Goal: Contribute content: Contribute content

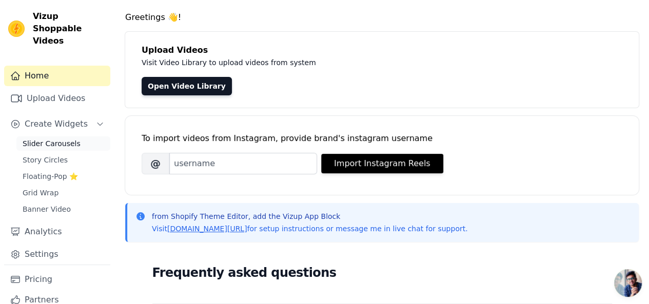
click at [57, 136] on link "Slider Carousels" at bounding box center [63, 143] width 94 height 14
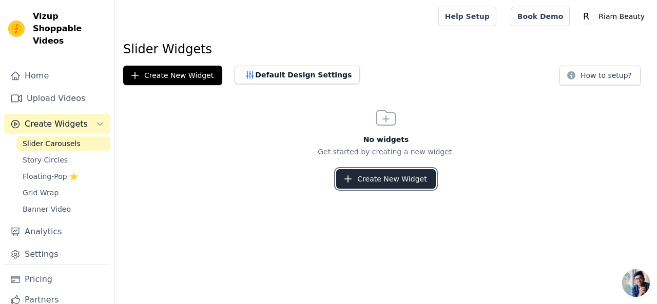
click at [394, 174] on button "Create New Widget" at bounding box center [385, 178] width 99 height 19
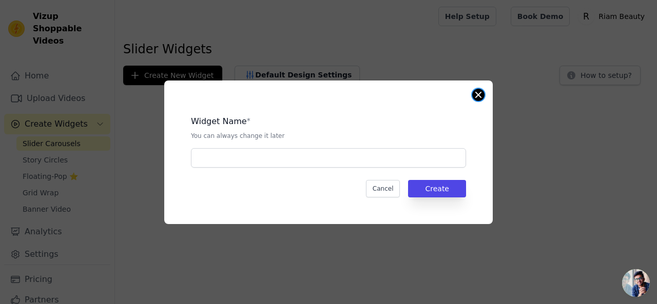
click at [476, 92] on button "Close modal" at bounding box center [478, 95] width 12 height 12
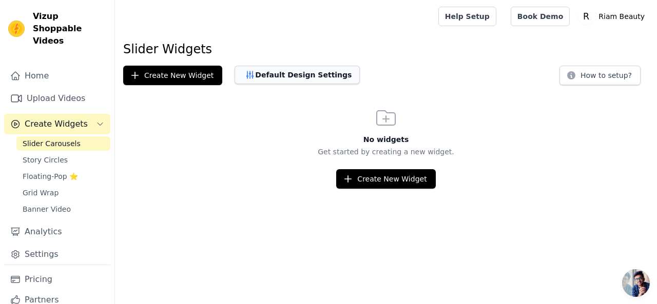
click at [264, 74] on button "Default Design Settings" at bounding box center [296, 75] width 125 height 18
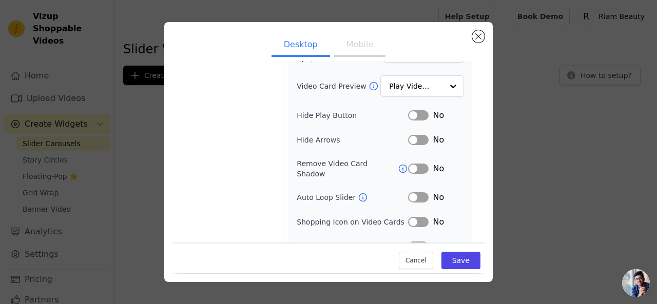
scroll to position [156, 0]
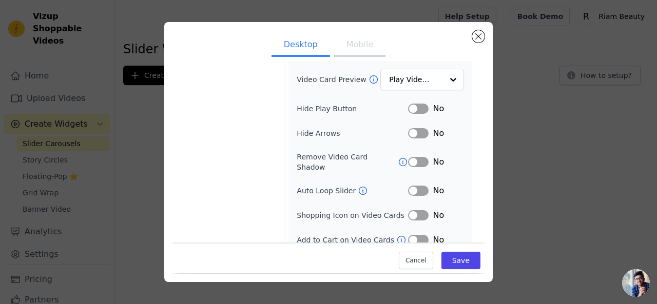
click at [408, 210] on button "Label" at bounding box center [418, 215] width 21 height 10
click at [408, 186] on button "Label" at bounding box center [418, 191] width 21 height 10
click at [415, 186] on button "Label" at bounding box center [418, 191] width 21 height 10
click at [415, 210] on button "Label" at bounding box center [418, 215] width 21 height 10
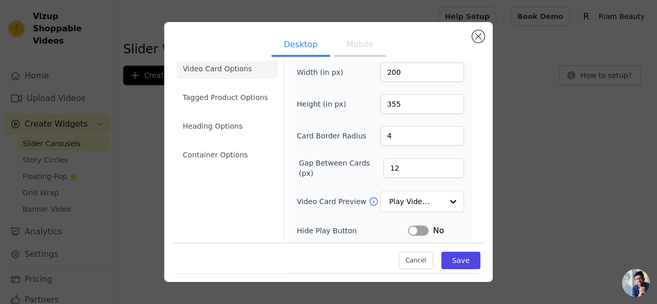
scroll to position [0, 0]
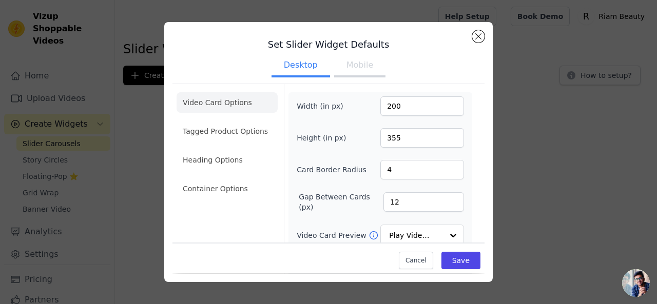
click at [357, 72] on button "Mobile" at bounding box center [359, 66] width 51 height 23
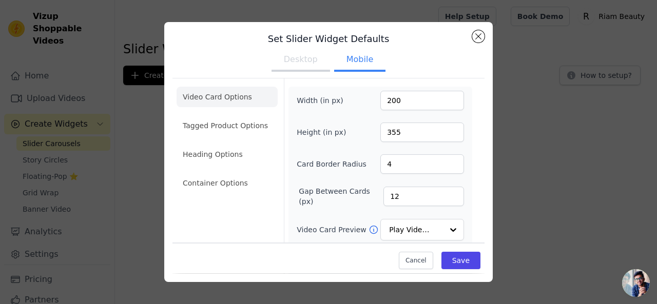
scroll to position [5, 0]
click at [397, 165] on input "4" at bounding box center [422, 164] width 84 height 19
click at [444, 163] on input "5" at bounding box center [422, 164] width 84 height 19
click at [444, 163] on input "6" at bounding box center [422, 164] width 84 height 19
click at [444, 163] on input "7" at bounding box center [422, 164] width 84 height 19
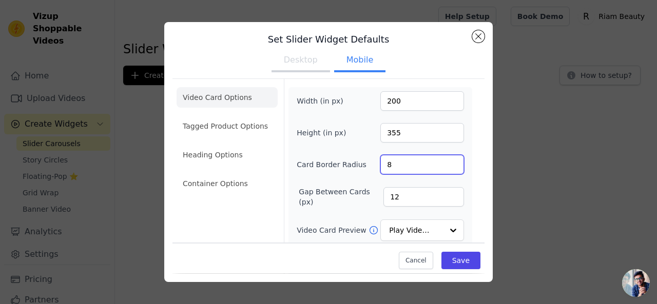
click at [444, 163] on input "8" at bounding box center [422, 164] width 84 height 19
click at [444, 163] on input "9" at bounding box center [422, 164] width 84 height 19
type input "10"
click at [444, 163] on input "10" at bounding box center [422, 164] width 84 height 19
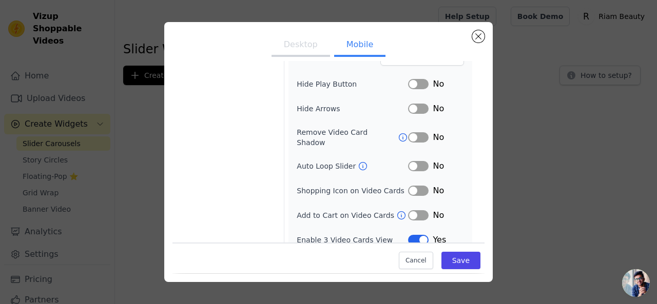
scroll to position [0, 0]
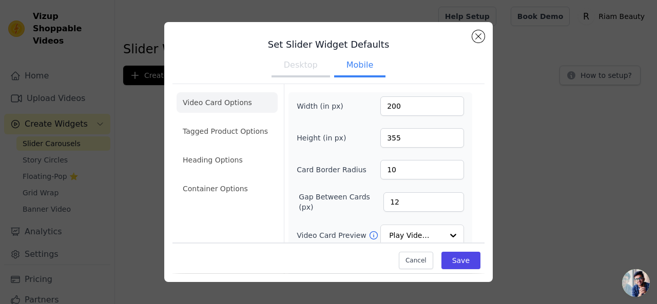
click at [301, 68] on button "Desktop" at bounding box center [300, 66] width 58 height 23
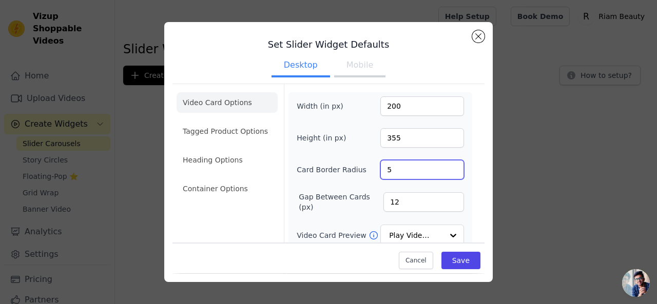
click at [443, 167] on input "5" at bounding box center [422, 169] width 84 height 19
click at [443, 167] on input "6" at bounding box center [422, 169] width 84 height 19
click at [443, 167] on input "7" at bounding box center [422, 169] width 84 height 19
click at [443, 167] on input "8" at bounding box center [422, 169] width 84 height 19
click at [443, 167] on input "9" at bounding box center [422, 169] width 84 height 19
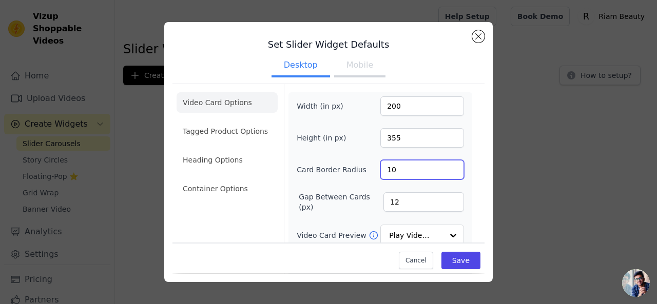
type input "10"
click at [443, 167] on input "10" at bounding box center [422, 169] width 84 height 19
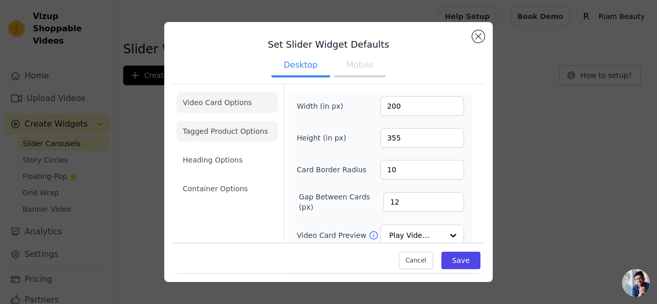
click at [242, 135] on li "Tagged Product Options" at bounding box center [226, 131] width 101 height 21
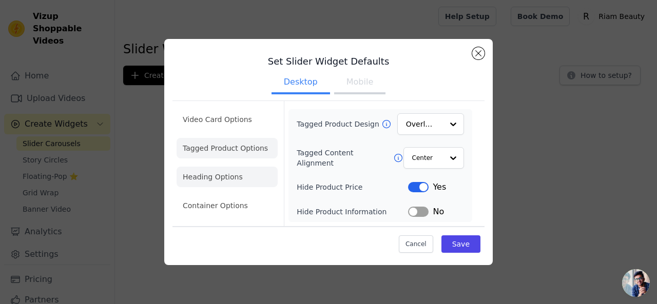
click at [239, 180] on li "Heading Options" at bounding box center [226, 177] width 101 height 21
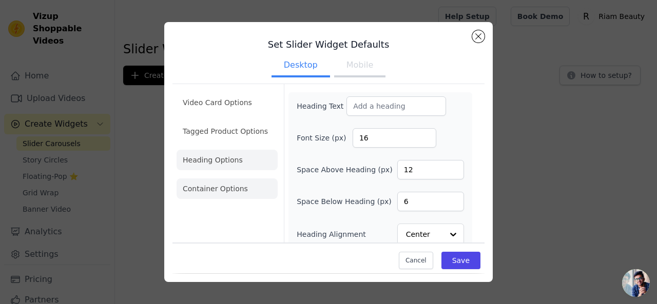
click at [239, 187] on li "Container Options" at bounding box center [226, 189] width 101 height 21
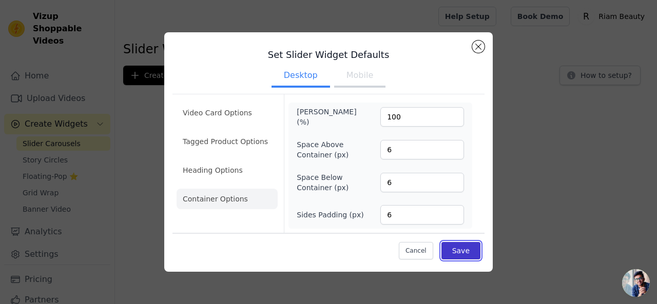
click at [462, 251] on button "Save" at bounding box center [460, 250] width 39 height 17
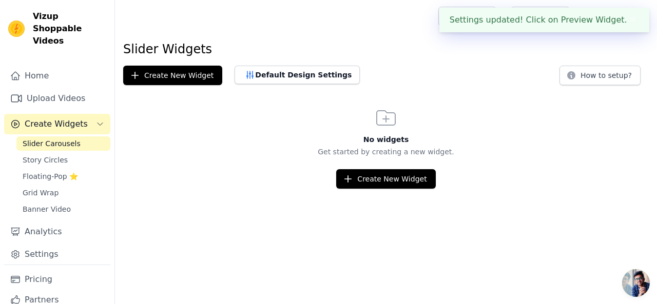
click at [535, 21] on div "Settings updated! Click on Preview Widget. ✖" at bounding box center [544, 20] width 210 height 25
click at [573, 26] on div "Settings updated! Click on Preview Widget. ✖" at bounding box center [544, 20] width 210 height 25
click at [45, 137] on link "Slider Carousels" at bounding box center [63, 143] width 94 height 14
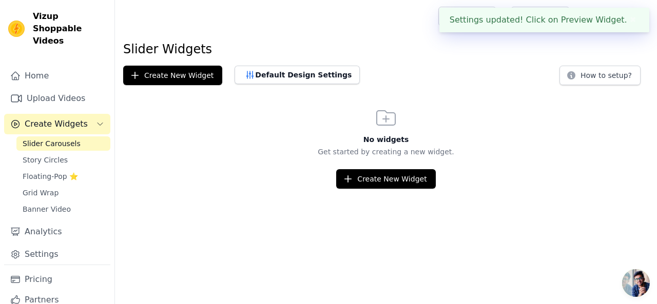
click at [45, 137] on link "Slider Carousels" at bounding box center [63, 143] width 94 height 14
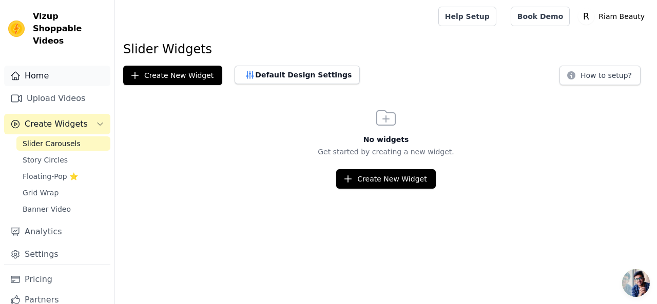
click at [41, 66] on link "Home" at bounding box center [57, 76] width 106 height 21
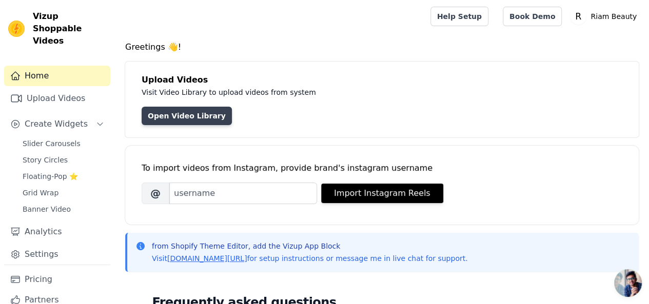
click at [169, 115] on link "Open Video Library" at bounding box center [187, 116] width 90 height 18
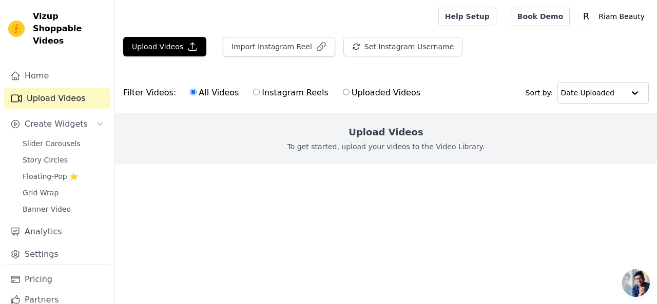
click at [386, 133] on h2 "Upload Videos" at bounding box center [385, 132] width 74 height 14
click at [358, 144] on p "To get started, upload your videos to the Video Library." at bounding box center [385, 147] width 197 height 10
click at [324, 91] on div "All Videos Instagram Reels Uploaded Videos" at bounding box center [305, 93] width 242 height 24
click at [343, 92] on input "Uploaded Videos" at bounding box center [346, 92] width 7 height 7
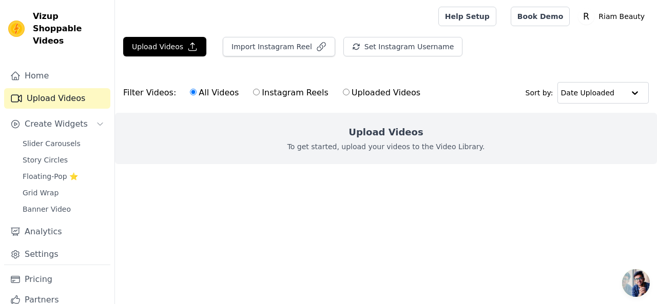
radio input "true"
click at [369, 131] on h2 "Upload Videos" at bounding box center [385, 132] width 74 height 14
click at [433, 148] on p "To get started, upload your videos to the Video Library." at bounding box center [385, 147] width 197 height 10
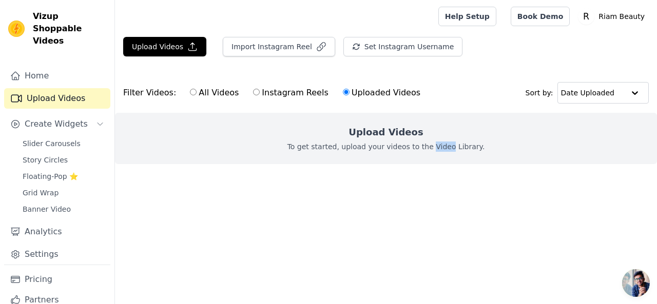
click at [433, 148] on p "To get started, upload your videos to the Video Library." at bounding box center [385, 147] width 197 height 10
click at [584, 95] on input "text" at bounding box center [592, 93] width 64 height 21
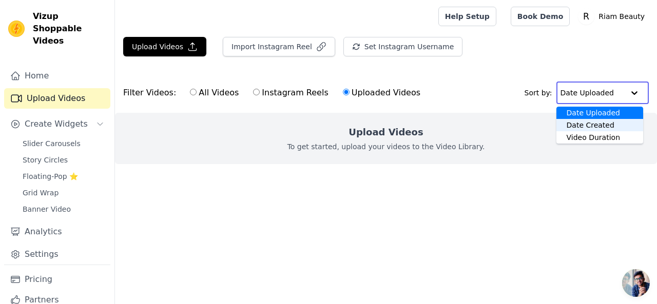
click at [490, 138] on div "Upload Videos To get started, upload your videos to the Video Library." at bounding box center [386, 138] width 542 height 51
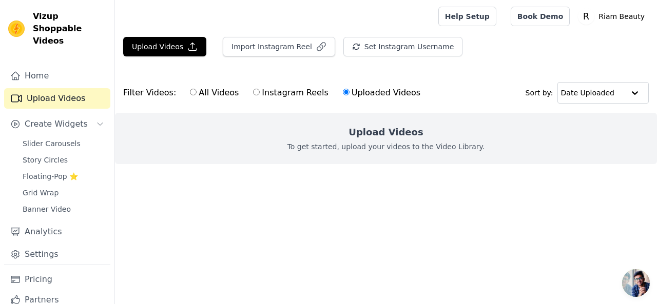
click at [144, 95] on div "Filter Videos: All Videos Instagram Reels Uploaded Videos" at bounding box center [274, 93] width 303 height 24
click at [162, 48] on button "Upload Videos" at bounding box center [164, 46] width 83 height 19
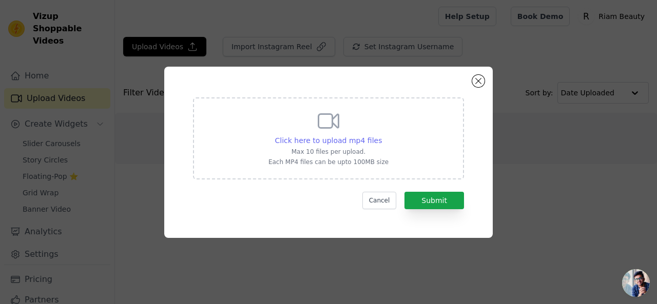
click at [365, 141] on span "Click here to upload mp4 files" at bounding box center [328, 140] width 107 height 8
click at [381, 135] on input "Click here to upload mp4 files Max 10 files per upload. Each MP4 files can be u…" at bounding box center [381, 135] width 1 height 1
click at [339, 137] on span "Click here to upload mp4 files" at bounding box center [328, 140] width 107 height 8
click at [381, 135] on input "Click here to upload mp4 files Max 10 files per upload. Each MP4 files can be u…" at bounding box center [381, 135] width 1 height 1
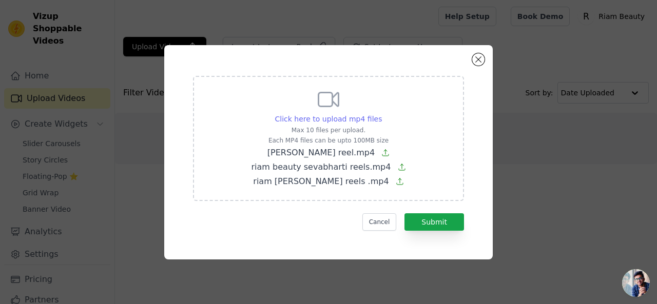
click at [335, 116] on span "Click here to upload mp4 files" at bounding box center [328, 119] width 107 height 8
click at [381, 114] on input "Click here to upload mp4 files Max 10 files per upload. Each MP4 files can be u…" at bounding box center [381, 113] width 1 height 1
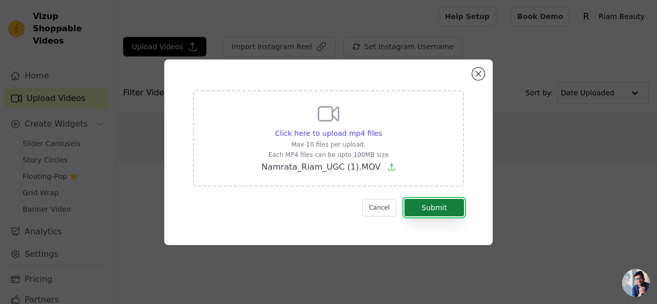
click at [447, 204] on button "Submit" at bounding box center [434, 207] width 60 height 17
click at [338, 132] on span "Click here to upload mp4 files" at bounding box center [328, 133] width 107 height 8
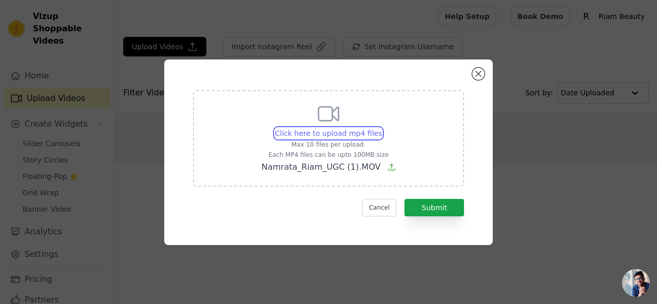
click at [381, 128] on input "Click here to upload mp4 files Max 10 files per upload. Each MP4 files can be u…" at bounding box center [381, 128] width 1 height 1
type input "C:\fakepath\Namrata_Riam_UGC.mp4"
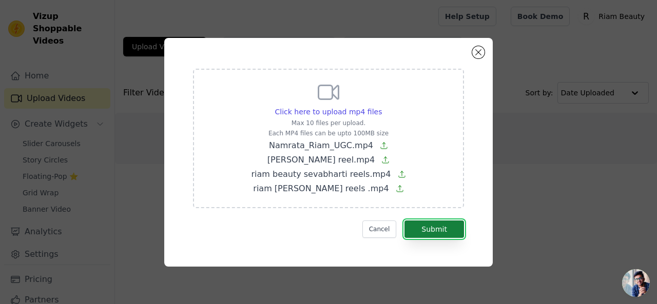
click at [427, 229] on button "Submit" at bounding box center [434, 229] width 60 height 17
click at [476, 53] on button "Close modal" at bounding box center [478, 52] width 12 height 12
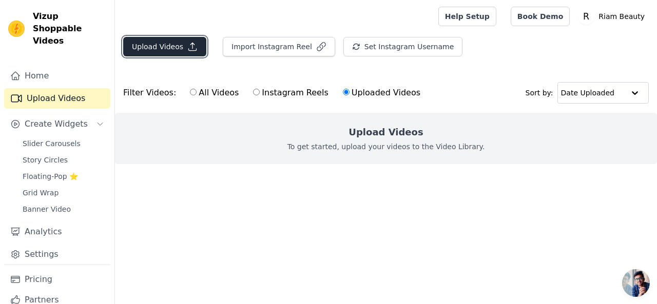
click at [168, 47] on button "Upload Videos" at bounding box center [164, 46] width 83 height 19
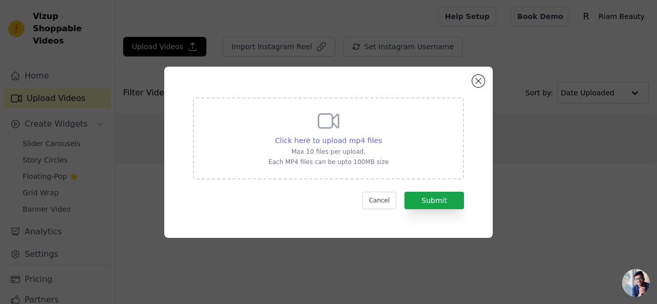
click at [350, 143] on span "Click here to upload mp4 files" at bounding box center [328, 140] width 107 height 8
click at [381, 135] on input "Click here to upload mp4 files Max 10 files per upload. Each MP4 files can be u…" at bounding box center [381, 135] width 1 height 1
type input "C:\fakepath\Namrata_Riam_UGC.mp4"
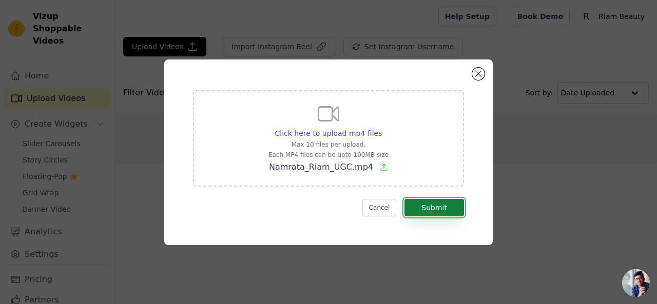
click at [429, 203] on button "Submit" at bounding box center [434, 207] width 60 height 17
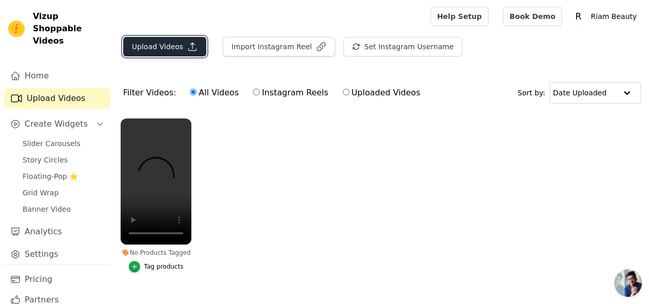
click at [145, 42] on button "Upload Videos" at bounding box center [164, 46] width 83 height 19
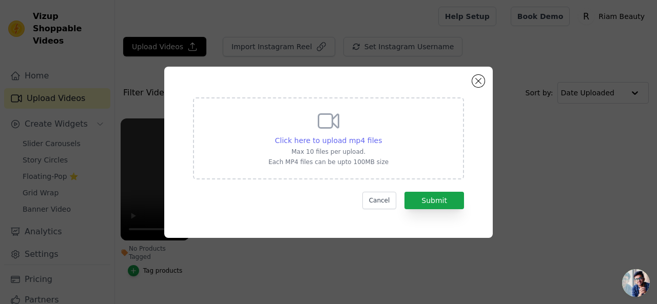
click at [338, 140] on span "Click here to upload mp4 files" at bounding box center [328, 140] width 107 height 8
click at [381, 135] on input "Click here to upload mp4 files Max 10 files per upload. Each MP4 files can be u…" at bounding box center [381, 135] width 1 height 1
type input "C:\fakepath\[PERSON_NAME] reel.mp4"
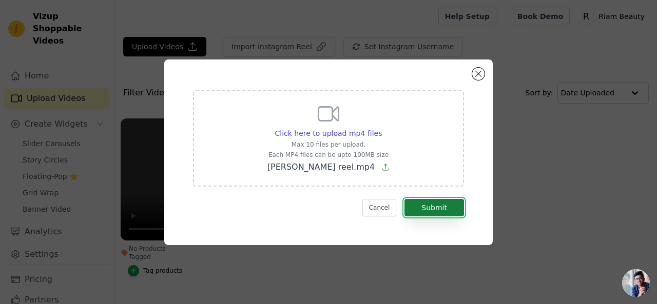
click at [430, 203] on button "Submit" at bounding box center [434, 207] width 60 height 17
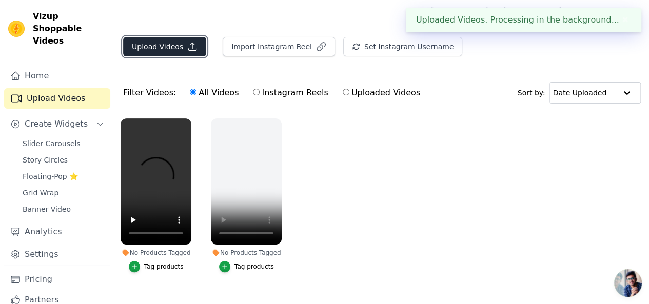
click at [170, 49] on button "Upload Videos" at bounding box center [164, 46] width 83 height 19
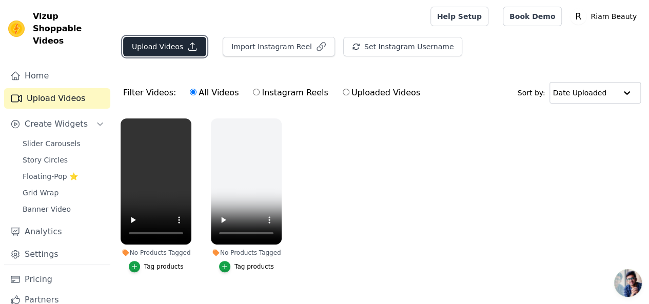
click at [151, 45] on button "Upload Videos" at bounding box center [164, 46] width 83 height 19
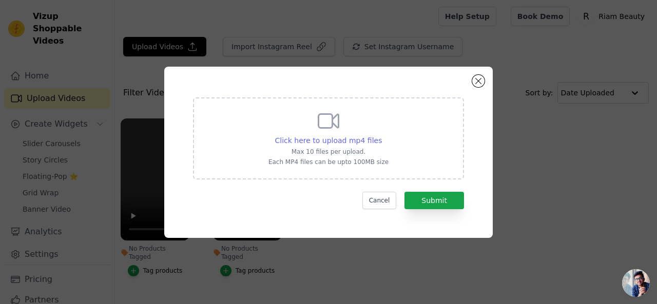
click at [315, 140] on span "Click here to upload mp4 files" at bounding box center [328, 140] width 107 height 8
click at [381, 135] on input "Click here to upload mp4 files Max 10 files per upload. Each MP4 files can be u…" at bounding box center [381, 135] width 1 height 1
type input "C:\fakepath\riam beauty sevabharti reels.mp4"
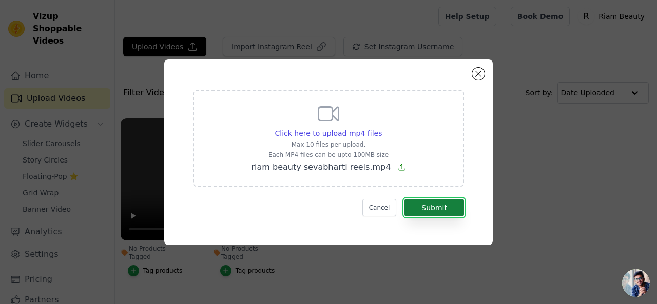
click at [431, 209] on button "Submit" at bounding box center [434, 207] width 60 height 17
click at [329, 135] on span "Click here to upload mp4 files" at bounding box center [328, 133] width 107 height 8
click at [381, 128] on input "Click here to upload mp4 files Max 10 files per upload. Each MP4 files can be u…" at bounding box center [381, 128] width 1 height 1
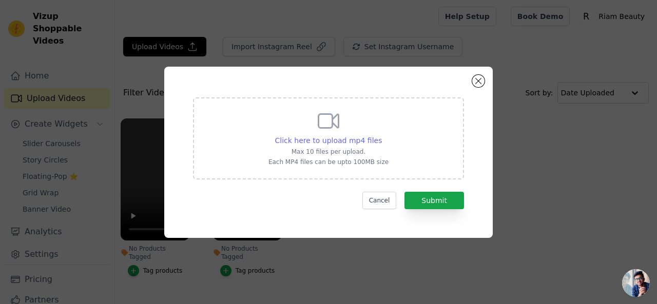
click at [328, 137] on span "Click here to upload mp4 files" at bounding box center [328, 140] width 107 height 8
click at [381, 135] on input "Click here to upload mp4 files Max 10 files per upload. Each MP4 files can be u…" at bounding box center [381, 135] width 1 height 1
type input "C:\fakepath\riam beauty ishika reels_.mp4"
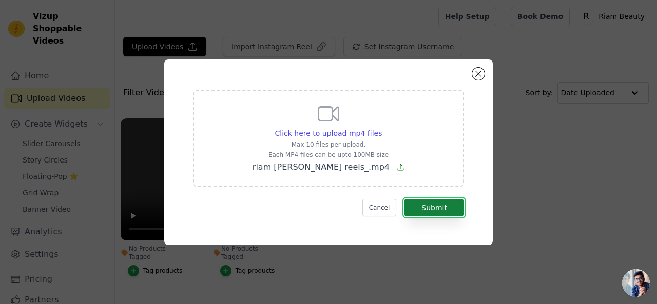
click at [418, 204] on button "Submit" at bounding box center [434, 207] width 60 height 17
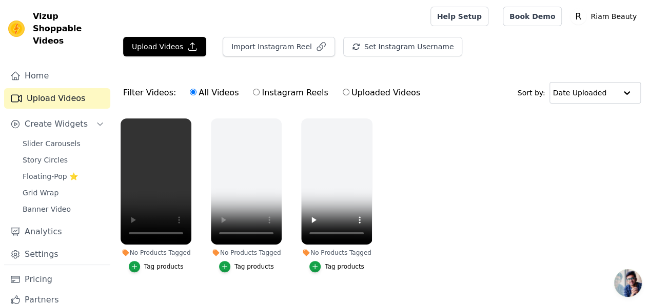
click at [343, 92] on input "Uploaded Videos" at bounding box center [346, 92] width 7 height 7
radio input "true"
click at [164, 47] on button "Upload Videos" at bounding box center [164, 46] width 83 height 19
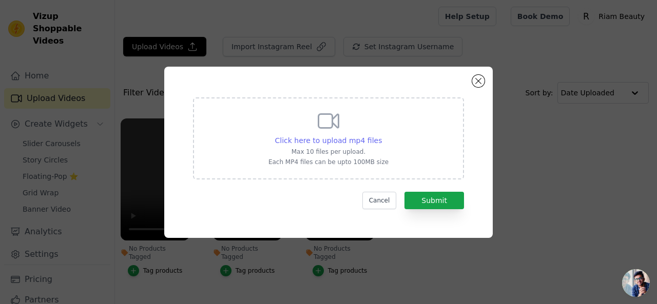
click at [337, 143] on span "Click here to upload mp4 files" at bounding box center [328, 140] width 107 height 8
click at [381, 135] on input "Click here to upload mp4 files Max 10 files per upload. Each MP4 files can be u…" at bounding box center [381, 135] width 1 height 1
type input "C:\fakepath\riam beauty sevabharti reels (1).mp4"
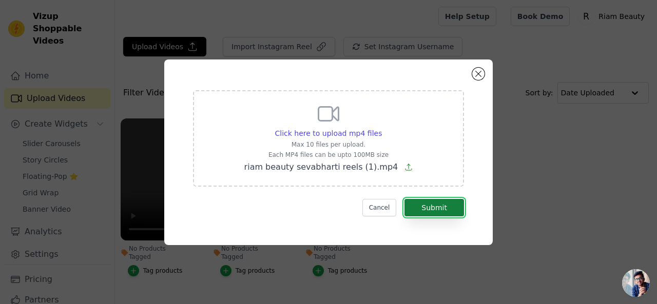
click at [432, 208] on button "Submit" at bounding box center [434, 207] width 60 height 17
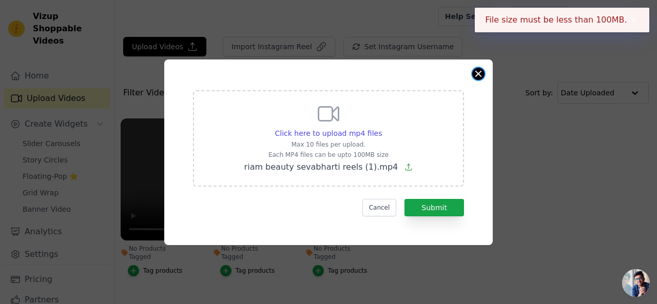
click at [475, 76] on button "Close modal" at bounding box center [478, 74] width 12 height 12
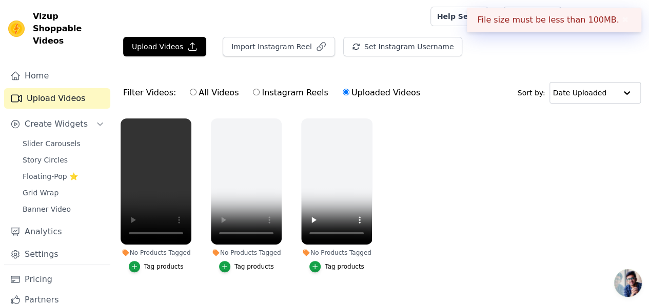
click at [620, 26] on div "File size must be less than 100MB. ✖" at bounding box center [554, 20] width 174 height 25
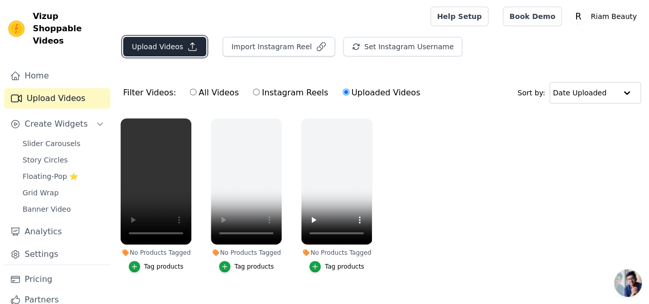
click at [168, 51] on button "Upload Videos" at bounding box center [164, 46] width 83 height 19
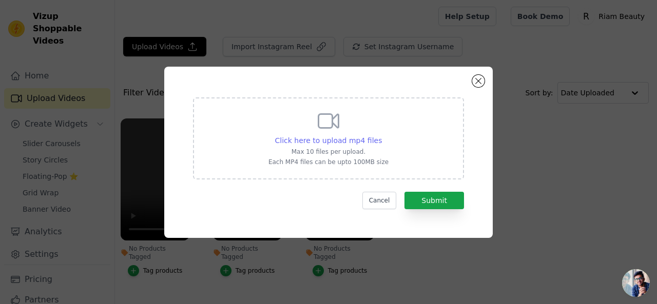
click at [304, 138] on span "Click here to upload mp4 files" at bounding box center [328, 140] width 107 height 8
click at [381, 135] on input "Click here to upload mp4 files Max 10 files per upload. Each MP4 files can be u…" at bounding box center [381, 135] width 1 height 1
type input "C:\fakepath\riam beauty sevabharti reel.mp4"
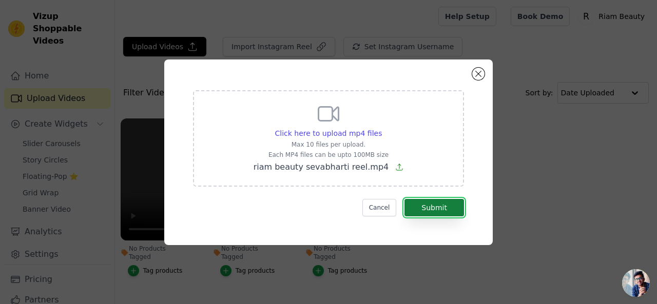
click at [438, 212] on button "Submit" at bounding box center [434, 207] width 60 height 17
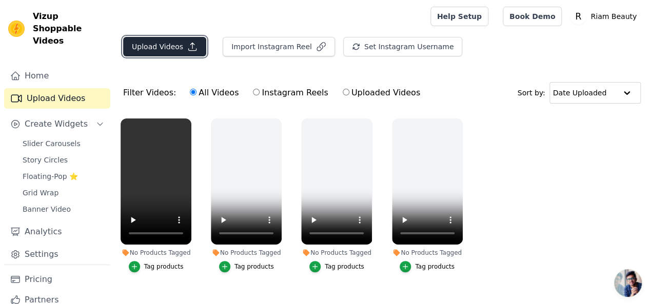
click at [187, 51] on icon "button" at bounding box center [192, 47] width 10 height 10
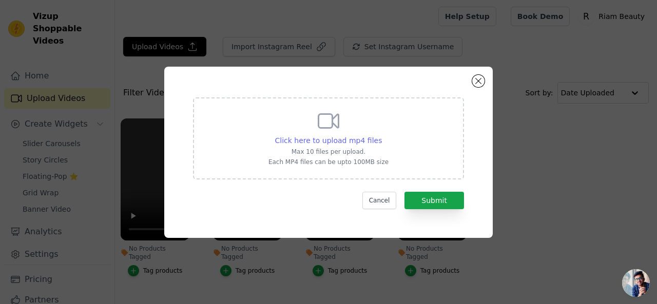
click at [337, 142] on span "Click here to upload mp4 files" at bounding box center [328, 140] width 107 height 8
click at [381, 135] on input "Click here to upload mp4 files Max 10 files per upload. Each MP4 files can be u…" at bounding box center [381, 135] width 1 height 1
type input "C:\fakepath\Kashish_Riam_Reel_version1.mp4"
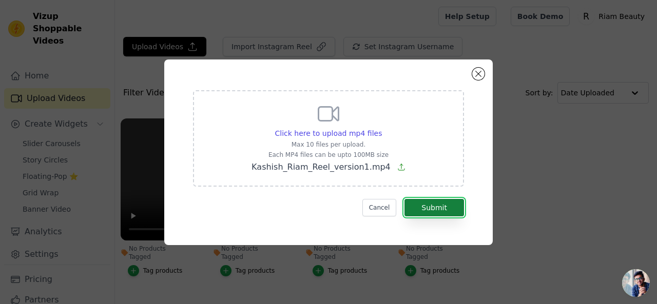
click at [420, 205] on button "Submit" at bounding box center [434, 207] width 60 height 17
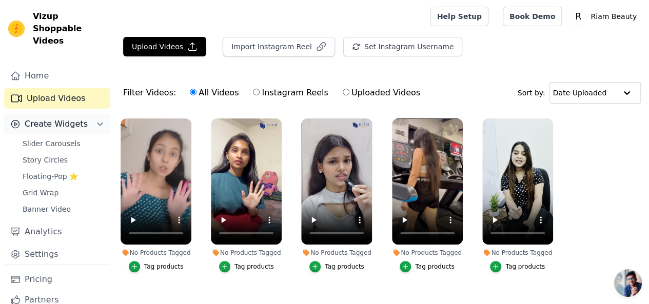
click at [62, 118] on span "Create Widgets" at bounding box center [56, 124] width 63 height 12
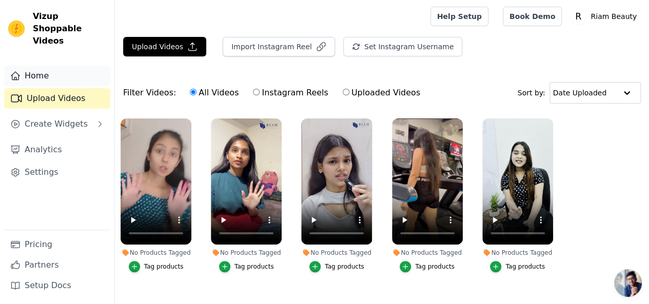
click at [41, 66] on link "Home" at bounding box center [57, 76] width 106 height 21
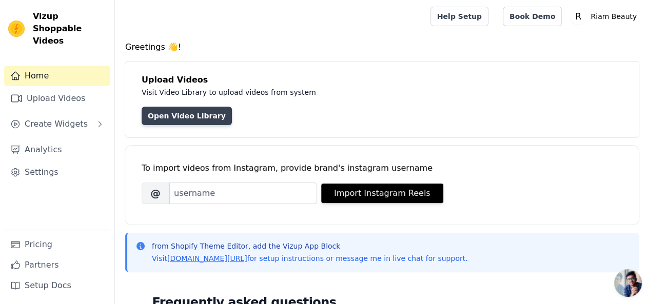
click at [193, 116] on link "Open Video Library" at bounding box center [187, 116] width 90 height 18
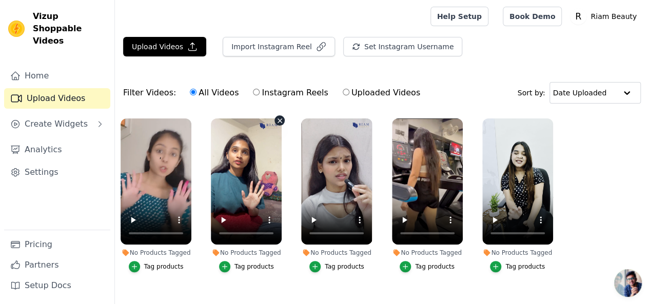
scroll to position [17, 0]
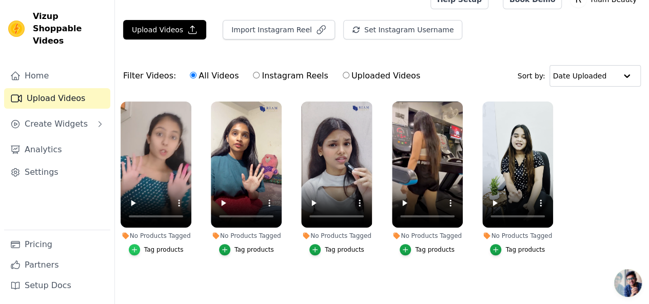
click at [133, 246] on icon "button" at bounding box center [134, 249] width 7 height 7
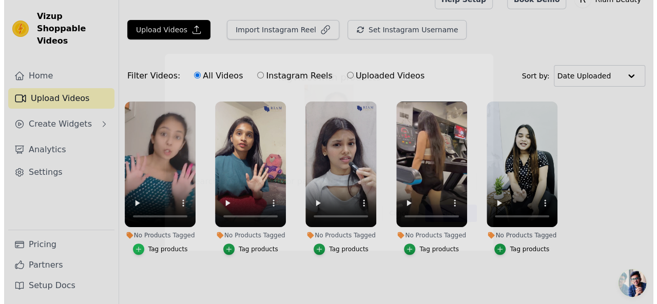
scroll to position [0, 0]
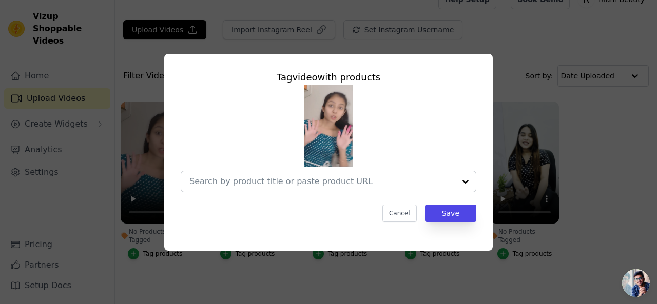
click at [235, 187] on div at bounding box center [322, 181] width 266 height 21
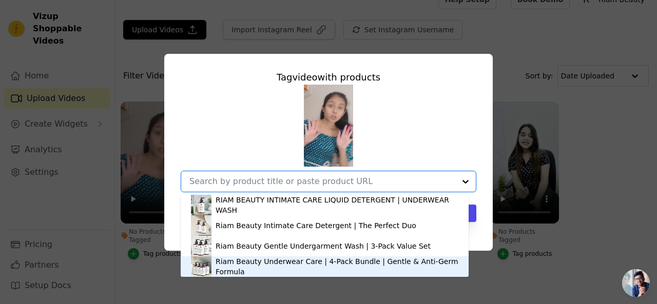
click at [263, 262] on div "Riam Beauty Underwear Care | 4-Pack Bundle | Gentle & Anti-Germ Formula" at bounding box center [336, 266] width 243 height 21
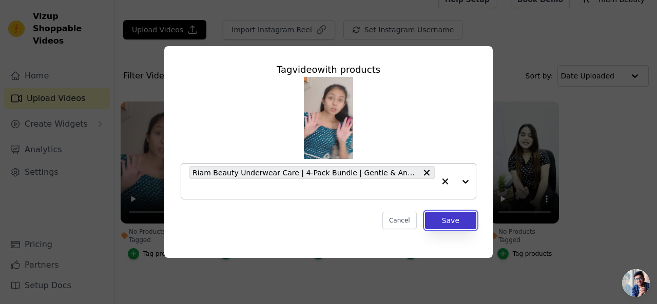
click at [448, 220] on button "Save" at bounding box center [450, 220] width 51 height 17
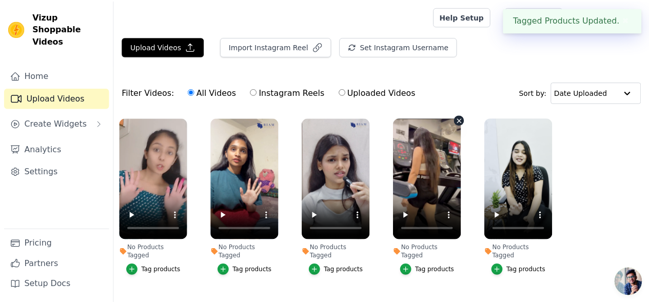
scroll to position [17, 0]
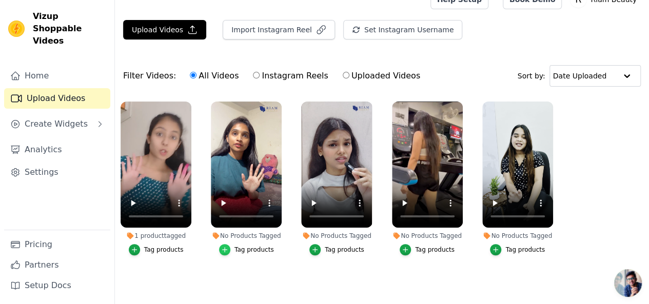
click at [224, 246] on icon "button" at bounding box center [224, 249] width 7 height 7
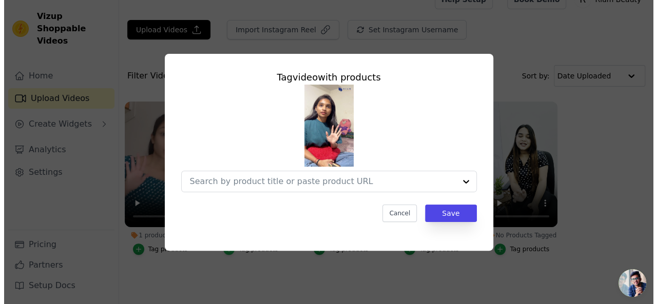
scroll to position [0, 0]
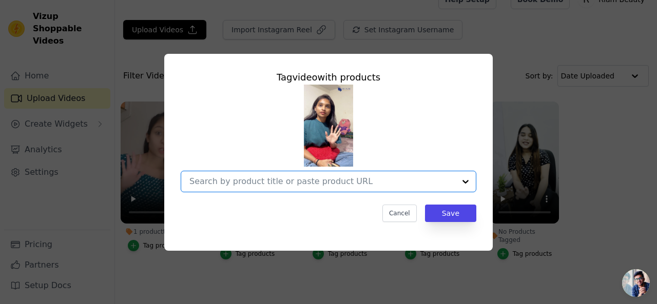
click at [331, 183] on input "No Products Tagged Tag video with products Option undefined, selected. Select i…" at bounding box center [322, 181] width 266 height 10
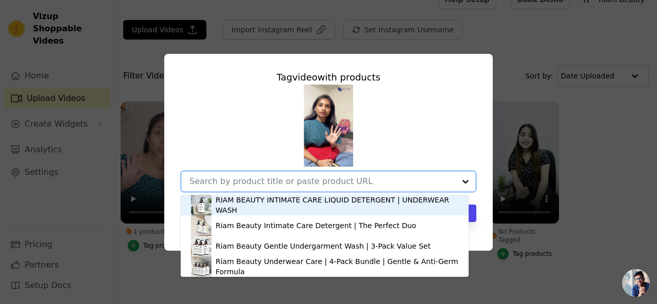
click at [280, 210] on div "RIAM BEAUTY INTIMATE CARE LIQUID DETERGENT | UNDERWEAR WASH" at bounding box center [336, 205] width 243 height 21
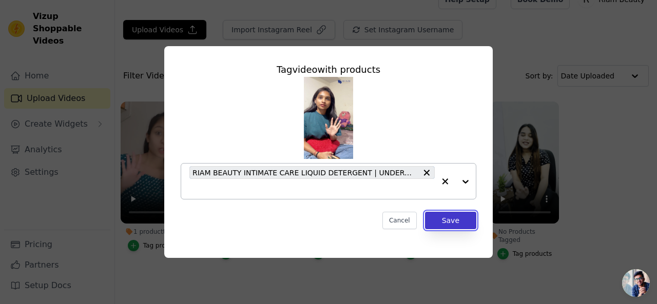
click at [446, 222] on button "Save" at bounding box center [450, 220] width 51 height 17
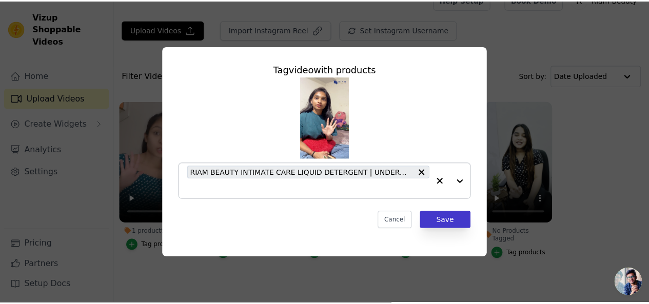
scroll to position [17, 0]
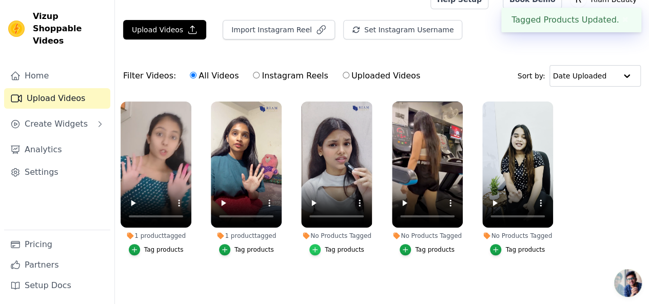
click at [316, 246] on icon "button" at bounding box center [314, 249] width 7 height 7
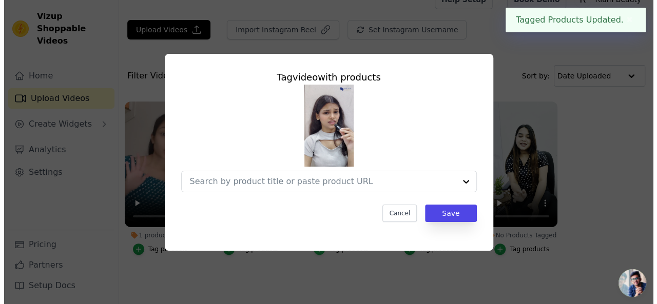
scroll to position [0, 0]
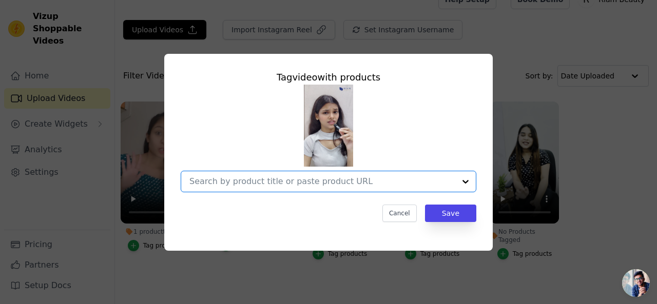
click at [428, 179] on input "No Products Tagged Tag video with products Option undefined, selected. Select i…" at bounding box center [322, 181] width 266 height 10
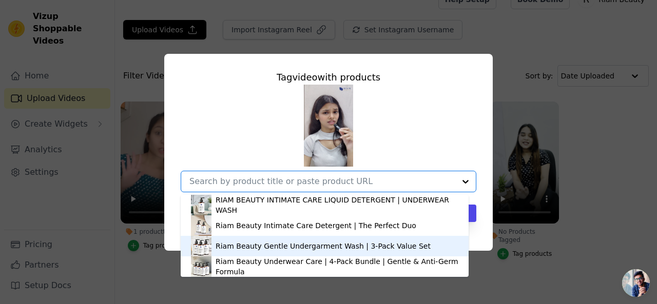
click at [313, 244] on div "Riam Beauty Gentle Undergarment Wash | 3-Pack Value Set" at bounding box center [322, 246] width 215 height 10
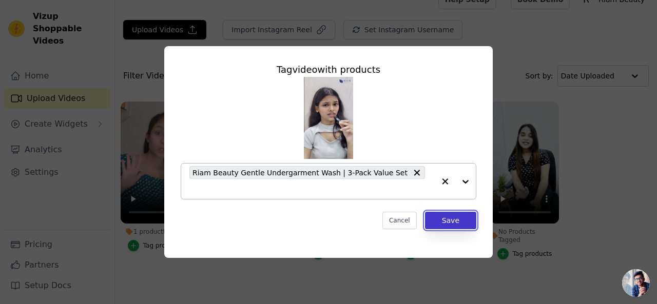
click at [445, 212] on button "Save" at bounding box center [450, 220] width 51 height 17
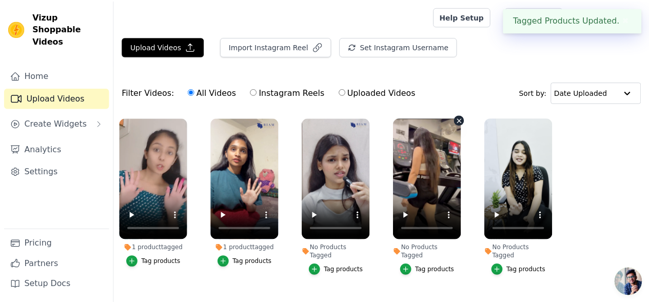
scroll to position [17, 0]
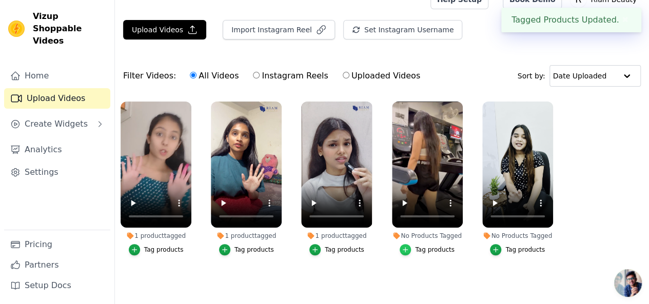
click at [407, 246] on icon "button" at bounding box center [405, 249] width 7 height 7
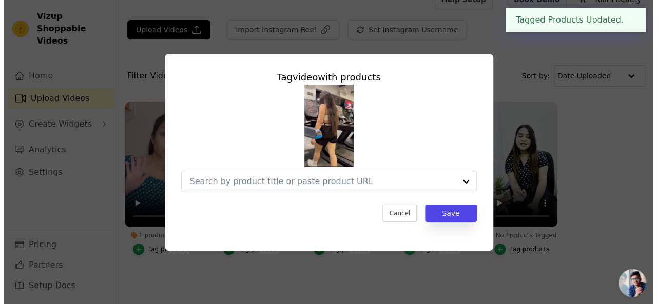
scroll to position [0, 0]
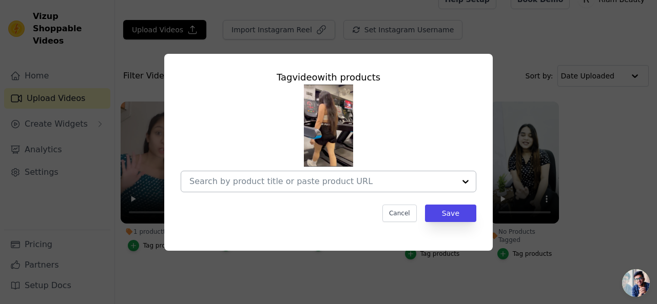
click at [326, 188] on div at bounding box center [322, 181] width 266 height 21
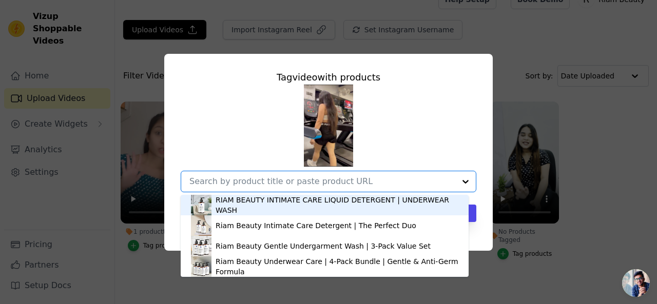
click at [291, 206] on div "RIAM BEAUTY INTIMATE CARE LIQUID DETERGENT | UNDERWEAR WASH" at bounding box center [336, 205] width 243 height 21
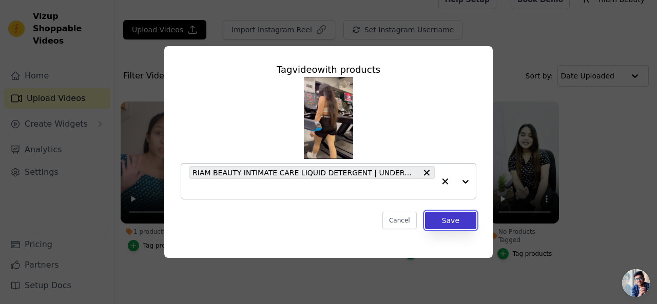
click at [453, 217] on button "Save" at bounding box center [450, 220] width 51 height 17
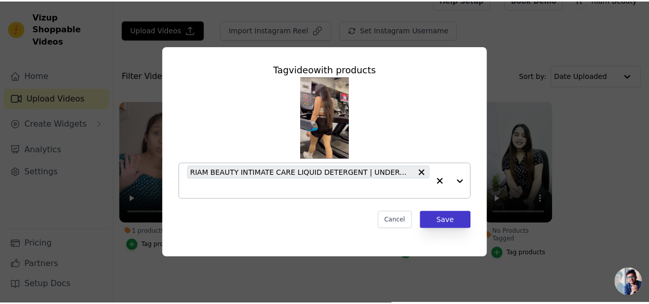
scroll to position [17, 0]
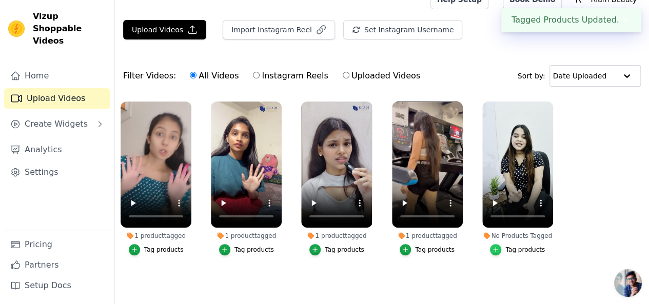
click at [498, 246] on icon "button" at bounding box center [495, 249] width 7 height 7
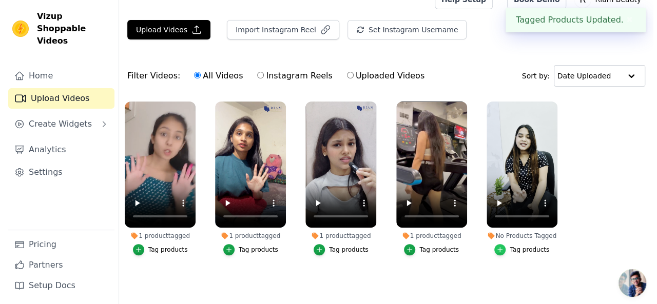
scroll to position [0, 0]
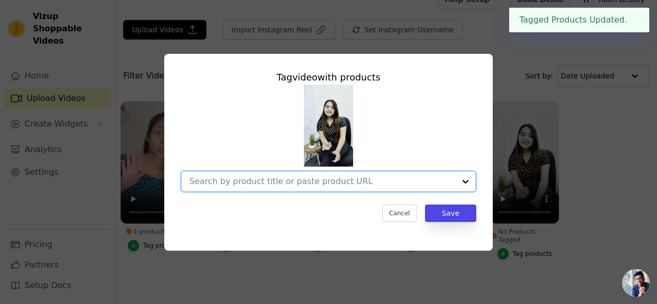
click at [306, 180] on input "No Products Tagged Tag video with products Option undefined, selected. Select i…" at bounding box center [322, 181] width 266 height 10
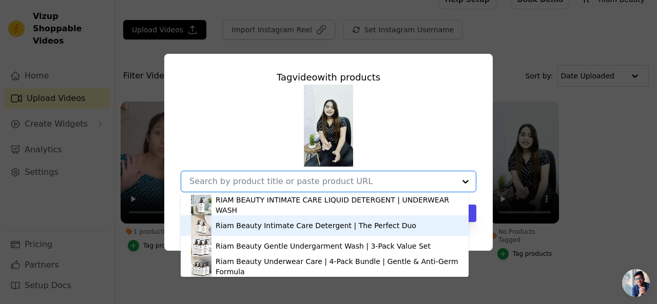
click at [265, 221] on div "Riam Beauty Intimate Care Detergent | The Perfect Duo" at bounding box center [315, 226] width 201 height 10
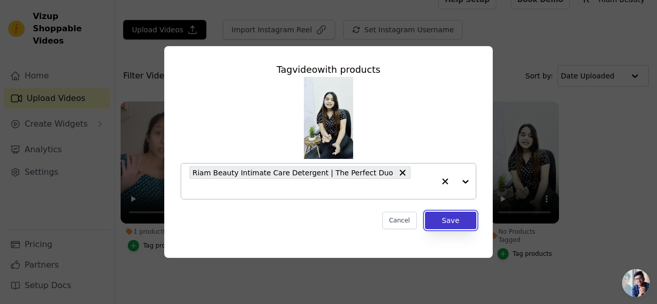
click at [449, 213] on button "Save" at bounding box center [450, 220] width 51 height 17
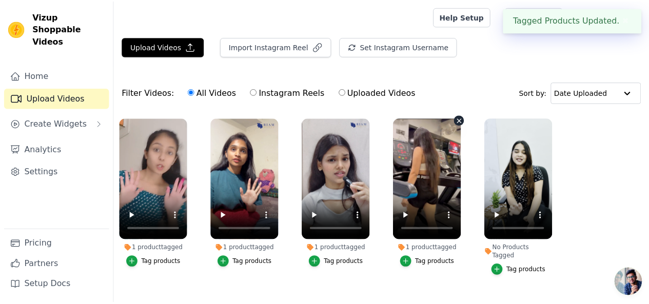
scroll to position [17, 0]
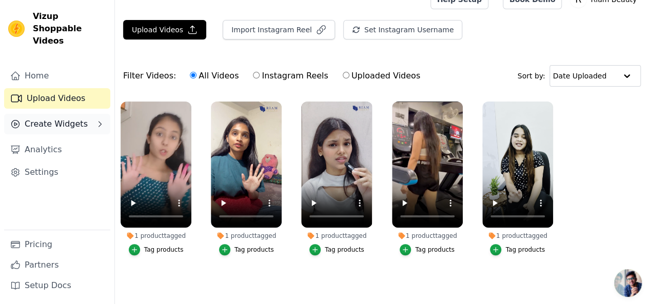
click at [42, 118] on span "Create Widgets" at bounding box center [56, 124] width 63 height 12
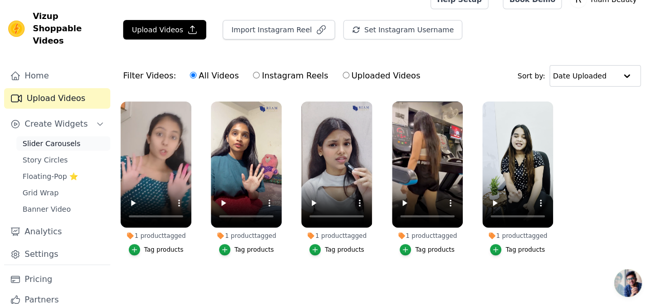
click at [44, 138] on span "Slider Carousels" at bounding box center [52, 143] width 58 height 10
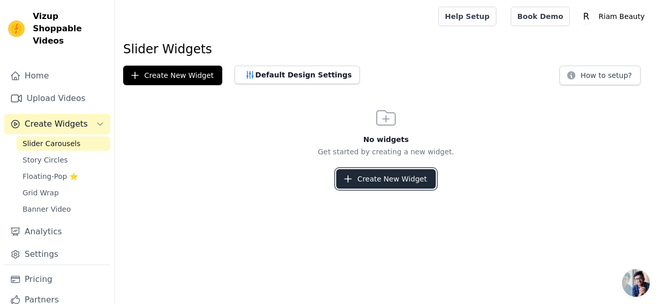
click at [379, 184] on button "Create New Widget" at bounding box center [385, 178] width 99 height 19
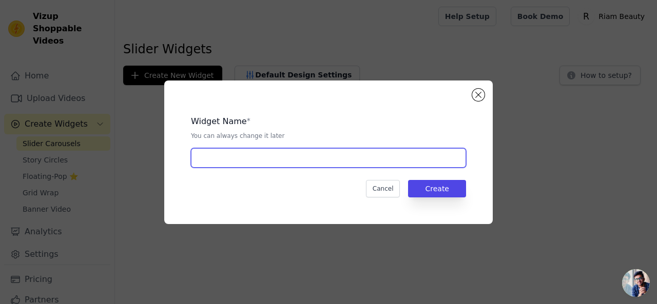
click at [302, 156] on input "text" at bounding box center [328, 157] width 275 height 19
type input "R"
type input "Ugc videos"
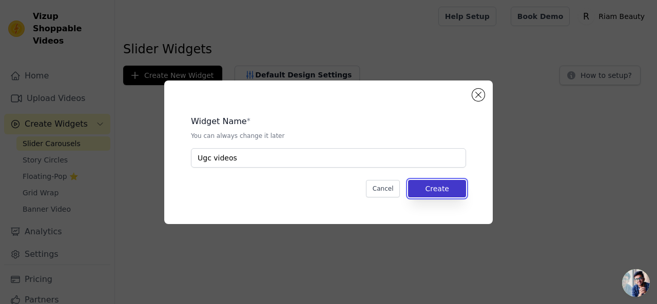
click at [428, 195] on button "Create" at bounding box center [437, 188] width 58 height 17
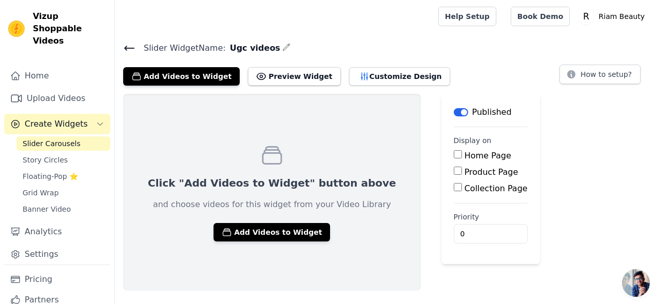
click at [453, 157] on input "Home Page" at bounding box center [457, 154] width 8 height 8
checkbox input "true"
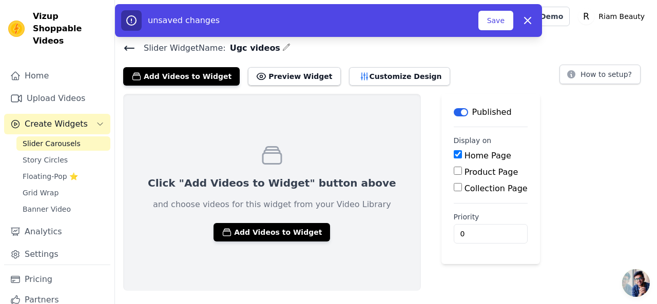
click at [453, 170] on input "Product Page" at bounding box center [457, 171] width 8 height 8
checkbox input "true"
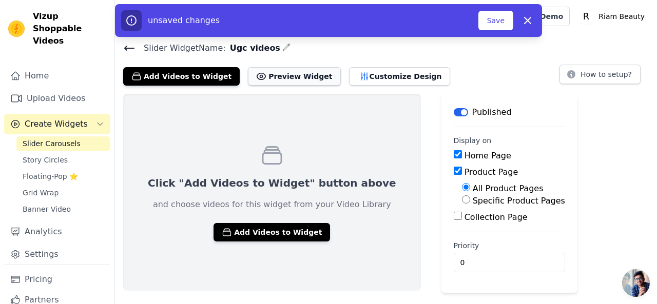
click at [279, 73] on button "Preview Widget" at bounding box center [294, 76] width 92 height 18
click at [264, 233] on button "Add Videos to Widget" at bounding box center [271, 232] width 116 height 18
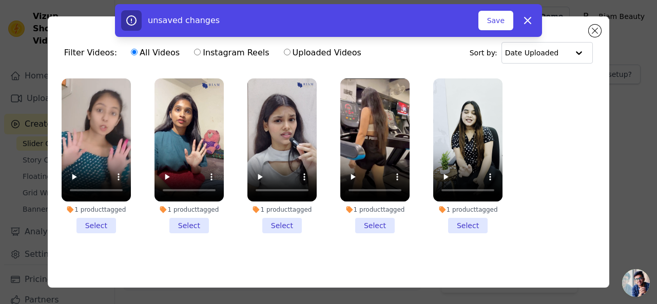
click at [101, 223] on li "1 product tagged Select" at bounding box center [96, 155] width 69 height 155
click at [0, 0] on input "1 product tagged Select" at bounding box center [0, 0] width 0 height 0
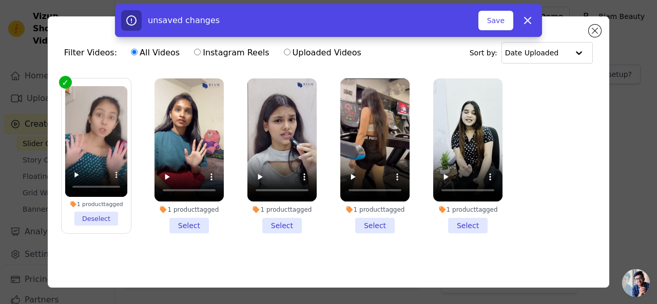
click at [181, 224] on li "1 product tagged Select" at bounding box center [188, 155] width 69 height 155
click at [0, 0] on input "1 product tagged Select" at bounding box center [0, 0] width 0 height 0
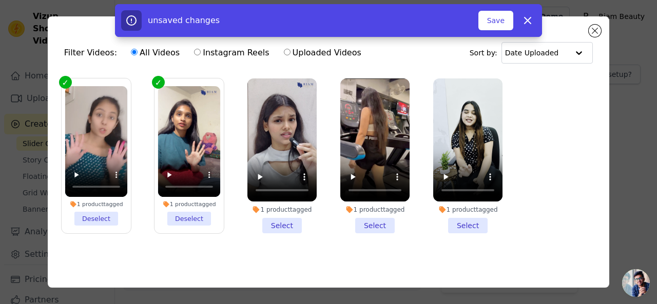
click at [282, 224] on li "1 product tagged Select" at bounding box center [281, 155] width 69 height 155
click at [0, 0] on input "1 product tagged Select" at bounding box center [0, 0] width 0 height 0
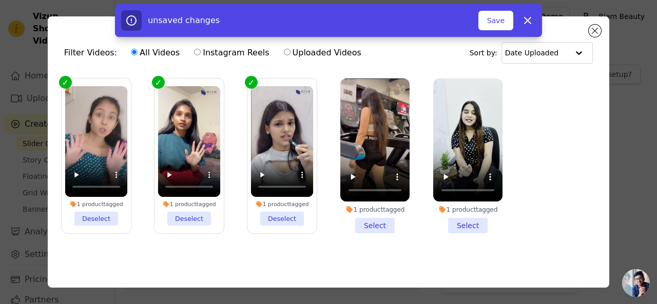
click at [371, 219] on li "1 product tagged Select" at bounding box center [374, 155] width 69 height 155
click at [0, 0] on input "1 product tagged Select" at bounding box center [0, 0] width 0 height 0
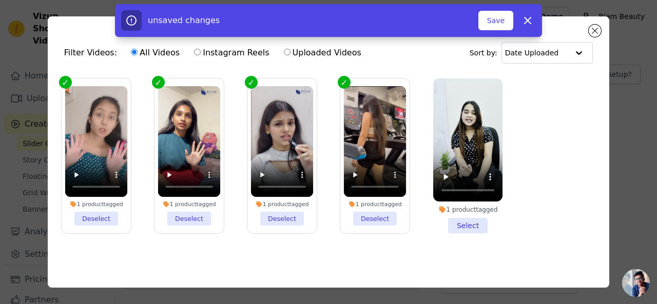
click at [465, 224] on li "1 product tagged Select" at bounding box center [467, 155] width 69 height 155
click at [0, 0] on input "1 product tagged Select" at bounding box center [0, 0] width 0 height 0
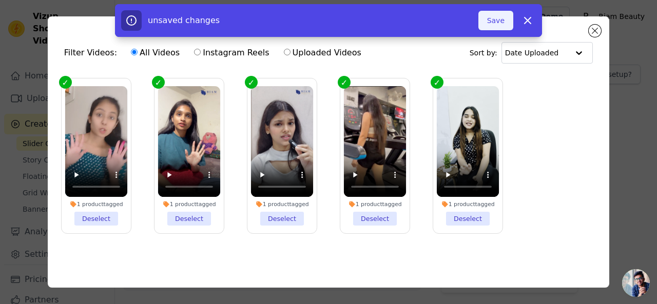
click at [508, 22] on button "Save" at bounding box center [495, 20] width 35 height 19
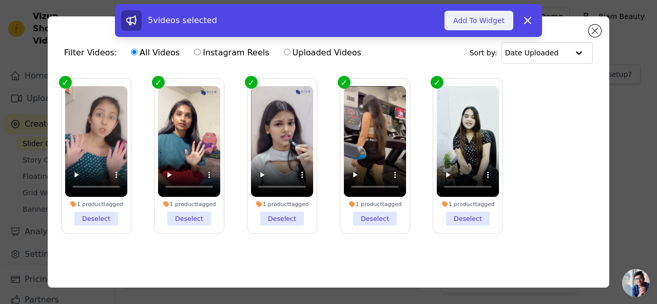
click at [473, 18] on button "Add To Widget" at bounding box center [478, 20] width 69 height 19
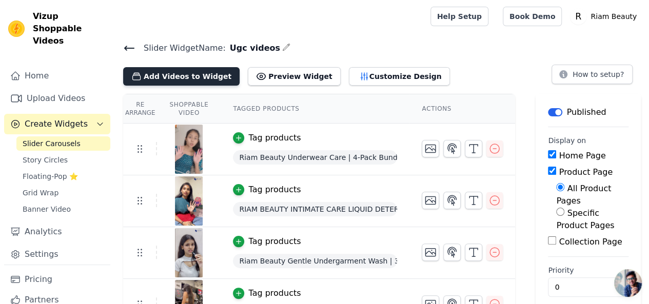
click at [183, 81] on button "Add Videos to Widget" at bounding box center [181, 76] width 116 height 18
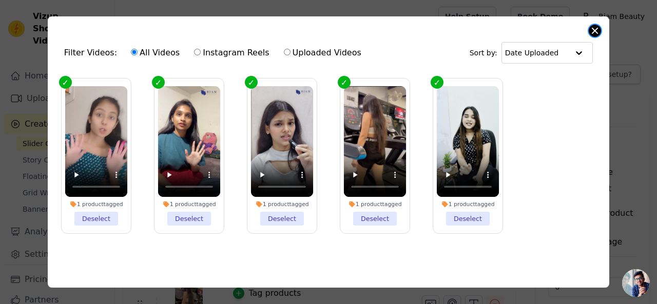
click at [599, 29] on button "Close modal" at bounding box center [594, 31] width 12 height 12
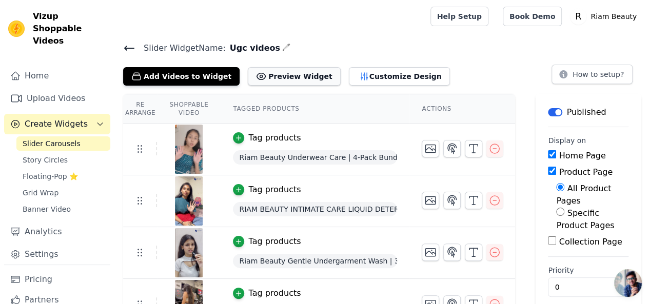
click at [293, 71] on button "Preview Widget" at bounding box center [294, 76] width 92 height 18
click at [363, 74] on button "Customize Design" at bounding box center [399, 76] width 101 height 18
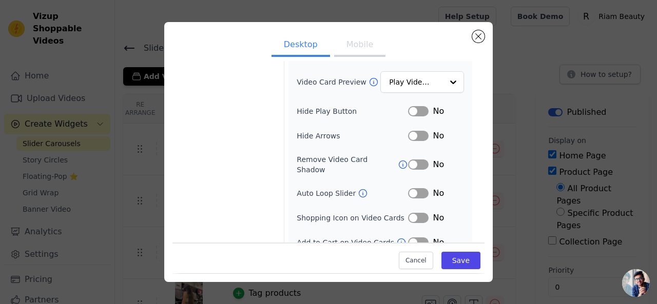
scroll to position [135, 0]
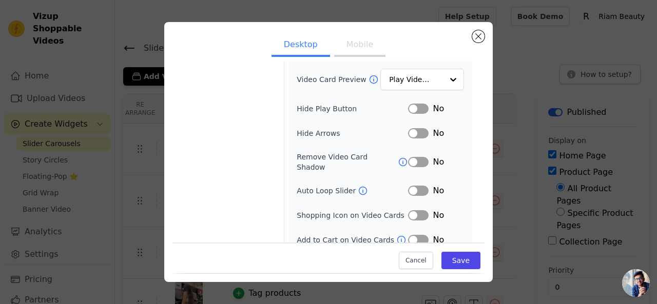
click at [408, 186] on button "Label" at bounding box center [418, 191] width 21 height 10
click at [408, 210] on button "Label" at bounding box center [418, 215] width 21 height 10
click at [408, 235] on button "Label" at bounding box center [418, 240] width 21 height 10
click at [450, 259] on button "Save" at bounding box center [460, 260] width 39 height 17
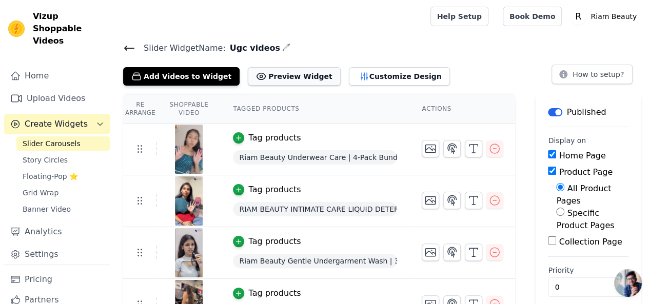
click at [254, 75] on button "Preview Widget" at bounding box center [294, 76] width 92 height 18
click at [357, 79] on button "Customize Design" at bounding box center [399, 76] width 101 height 18
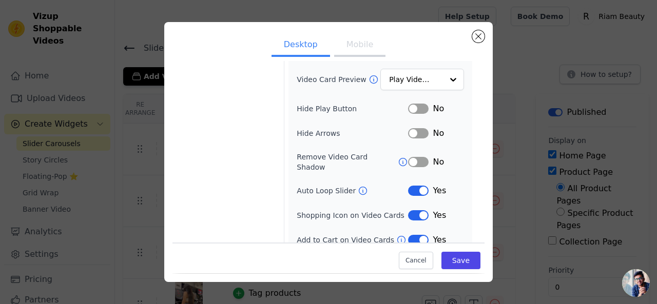
click at [419, 235] on button "Label" at bounding box center [418, 240] width 21 height 10
click at [450, 263] on button "Save" at bounding box center [460, 260] width 39 height 17
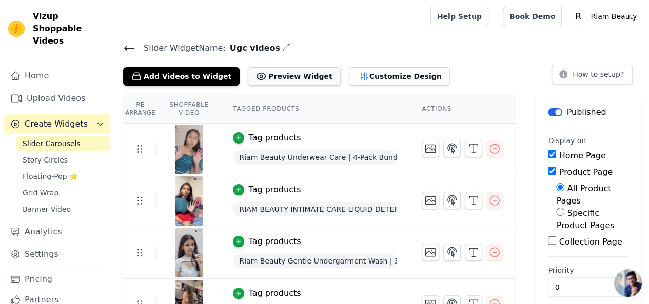
click at [277, 71] on button "Preview Widget" at bounding box center [294, 76] width 92 height 18
click at [353, 84] on button "Customize Design" at bounding box center [399, 76] width 101 height 18
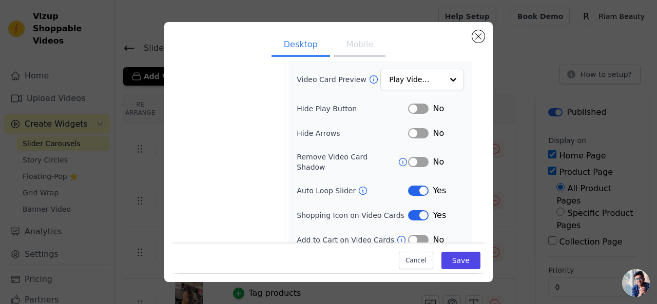
click at [412, 235] on button "Label" at bounding box center [418, 240] width 21 height 10
click at [408, 210] on button "Label" at bounding box center [418, 215] width 21 height 10
click at [450, 261] on button "Save" at bounding box center [460, 260] width 39 height 17
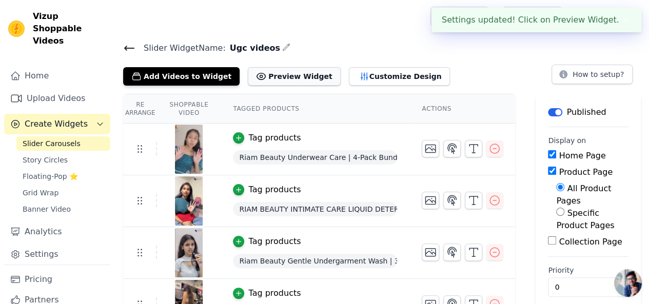
click at [284, 79] on button "Preview Widget" at bounding box center [294, 76] width 92 height 18
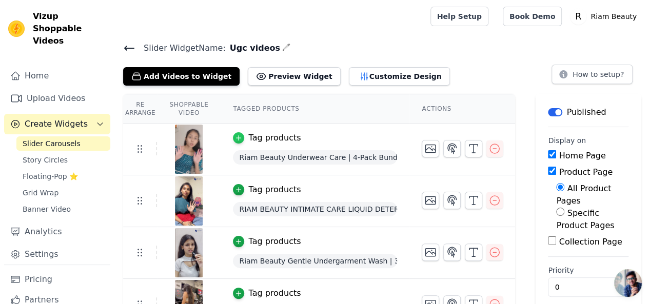
click at [235, 134] on icon "button" at bounding box center [238, 137] width 7 height 7
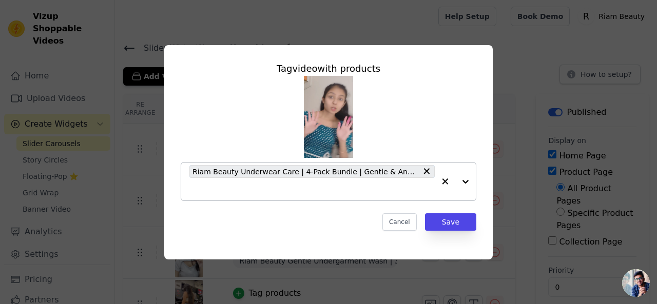
click at [465, 184] on div at bounding box center [454, 182] width 41 height 38
drag, startPoint x: 402, startPoint y: 195, endPoint x: 538, endPoint y: 44, distance: 202.7
click at [538, 44] on div "Tag video with products Riam Beauty Underwear Care | 4-Pack Bundle | Gentle & A…" at bounding box center [328, 152] width 624 height 247
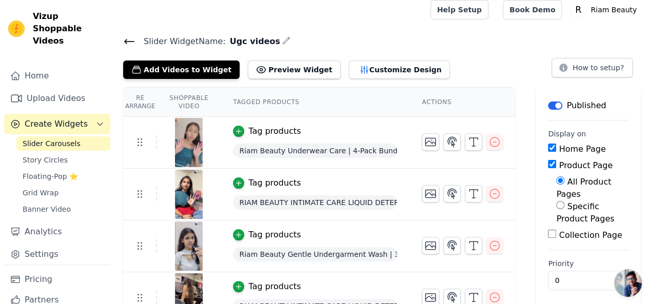
scroll to position [0, 0]
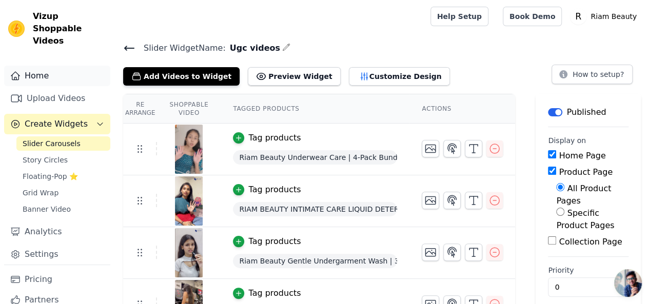
click at [47, 66] on link "Home" at bounding box center [57, 76] width 106 height 21
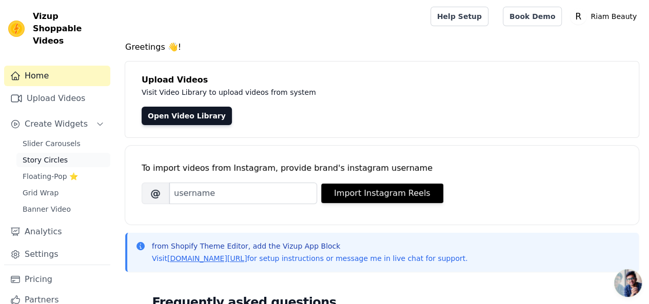
scroll to position [22, 0]
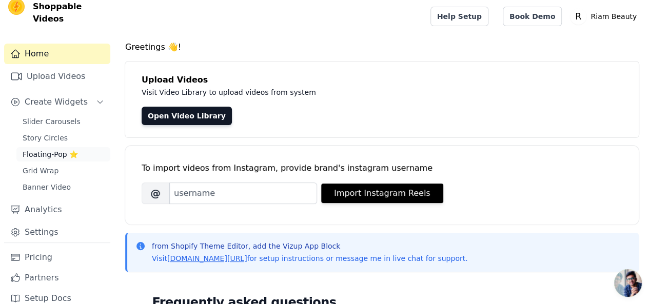
click at [51, 149] on span "Floating-Pop ⭐" at bounding box center [50, 154] width 55 height 10
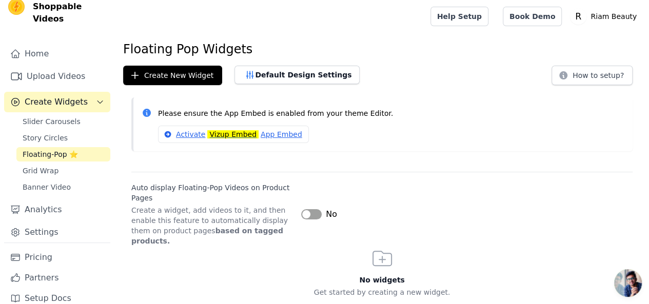
scroll to position [13, 0]
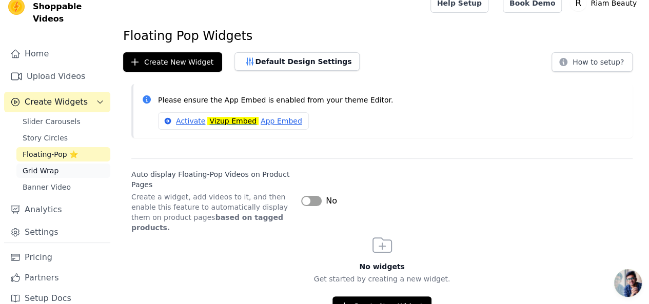
click at [53, 166] on span "Grid Wrap" at bounding box center [41, 171] width 36 height 10
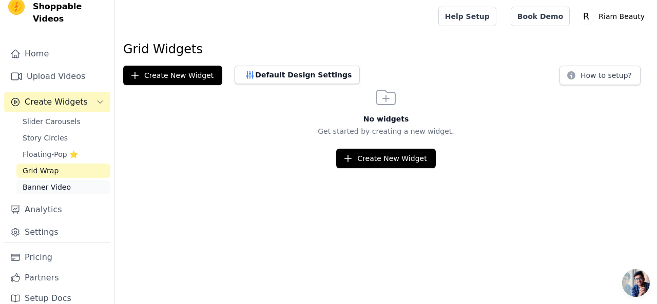
click at [49, 180] on link "Banner Video" at bounding box center [63, 187] width 94 height 14
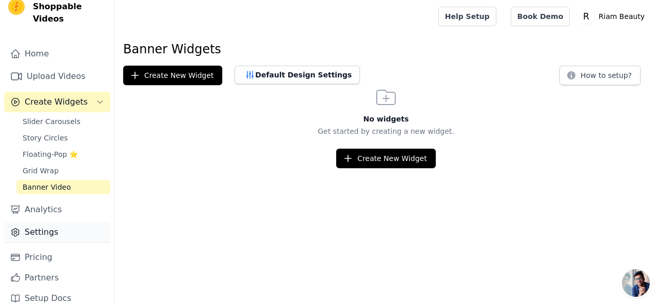
click at [36, 222] on link "Settings" at bounding box center [57, 232] width 106 height 21
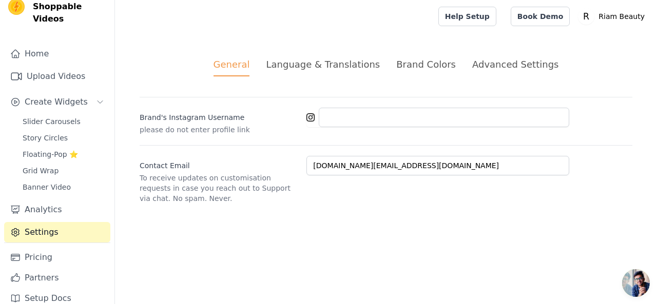
click at [321, 65] on div "Language & Translations" at bounding box center [323, 64] width 114 height 14
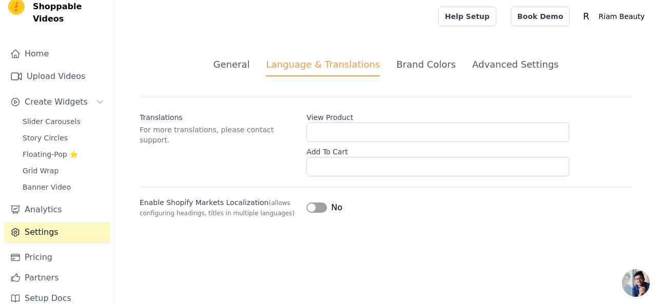
click at [424, 58] on div "Brand Colors" at bounding box center [426, 64] width 60 height 14
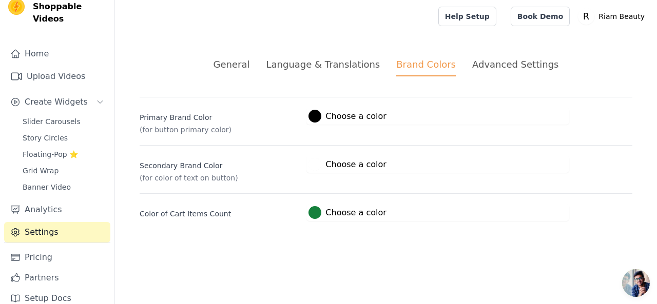
click at [493, 65] on div "Advanced Settings" at bounding box center [515, 64] width 86 height 14
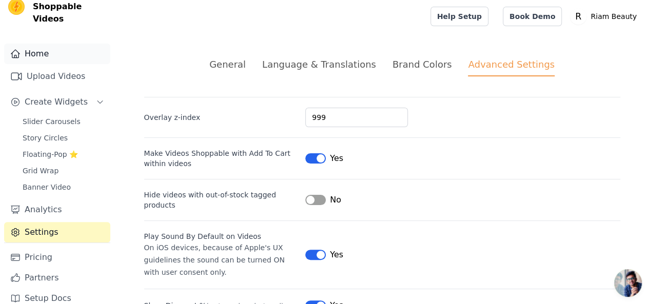
click at [35, 44] on link "Home" at bounding box center [57, 54] width 106 height 21
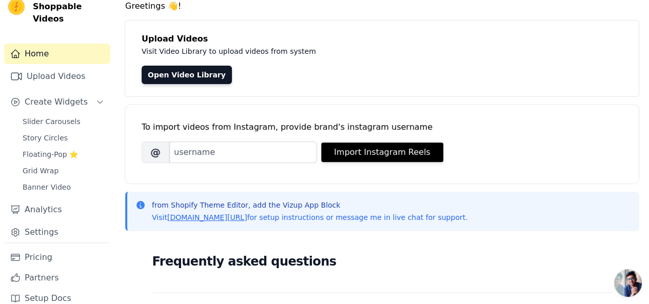
scroll to position [40, 0]
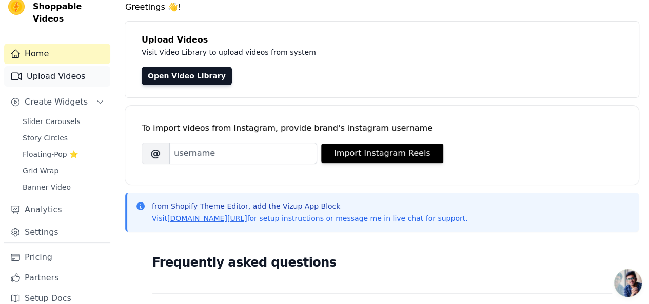
click at [61, 66] on link "Upload Videos" at bounding box center [57, 76] width 106 height 21
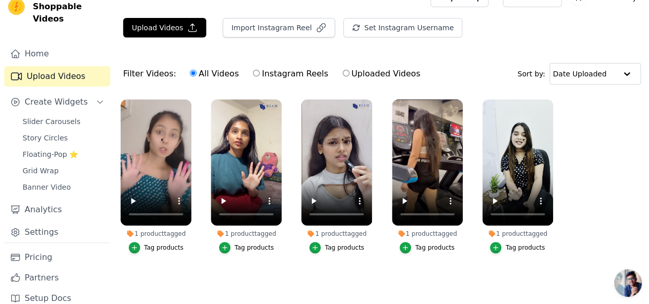
scroll to position [17, 0]
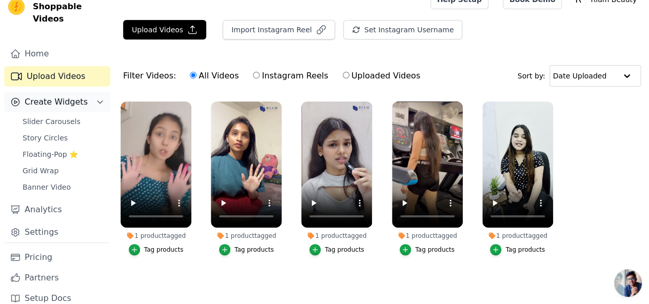
click at [37, 96] on span "Create Widgets" at bounding box center [56, 102] width 63 height 12
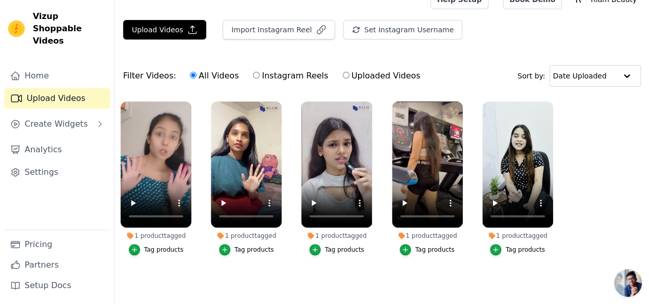
scroll to position [0, 0]
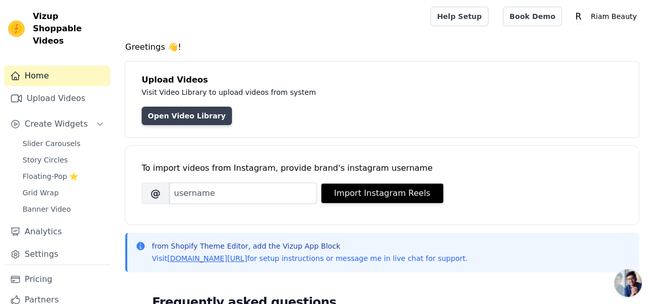
click at [186, 114] on link "Open Video Library" at bounding box center [187, 116] width 90 height 18
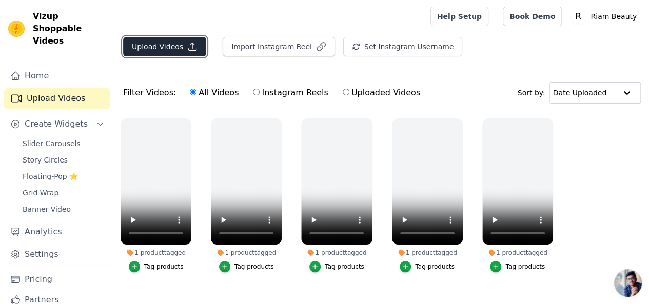
click at [187, 46] on icon "button" at bounding box center [192, 47] width 10 height 10
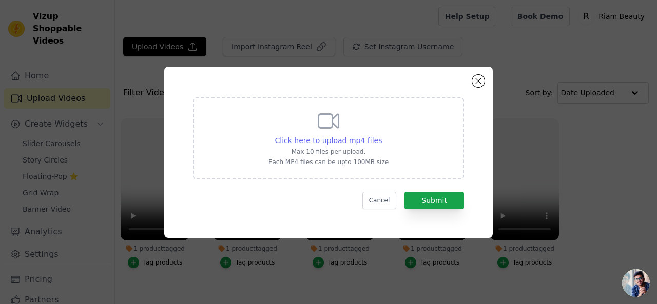
click at [312, 138] on span "Click here to upload mp4 files" at bounding box center [328, 140] width 107 height 8
click at [381, 135] on input "Click here to upload mp4 files Max 10 files per upload. Each MP4 files can be u…" at bounding box center [381, 135] width 1 height 1
type input "C:\fakepath\Riam Ai Video.mp4"
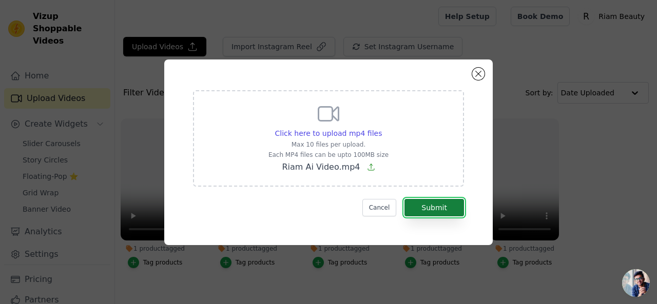
click at [438, 206] on button "Submit" at bounding box center [434, 207] width 60 height 17
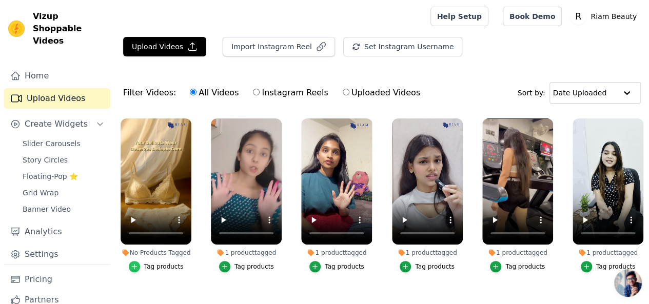
click at [133, 263] on icon "button" at bounding box center [134, 266] width 7 height 7
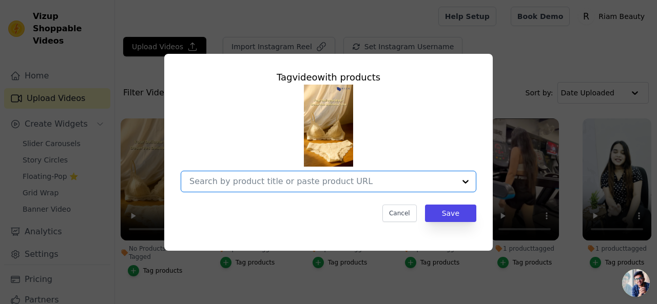
click at [292, 183] on input "No Products Tagged Tag video with products Option undefined, selected. Select i…" at bounding box center [322, 181] width 266 height 10
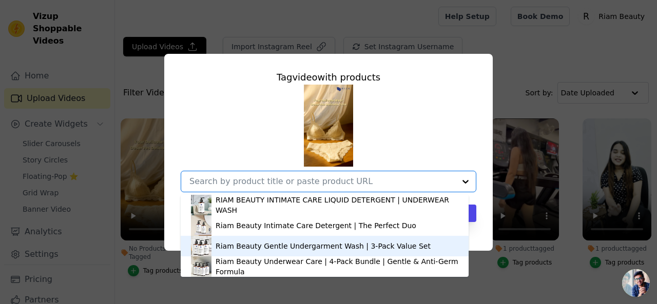
click at [280, 248] on div "Riam Beauty Gentle Undergarment Wash | 3-Pack Value Set" at bounding box center [322, 246] width 215 height 10
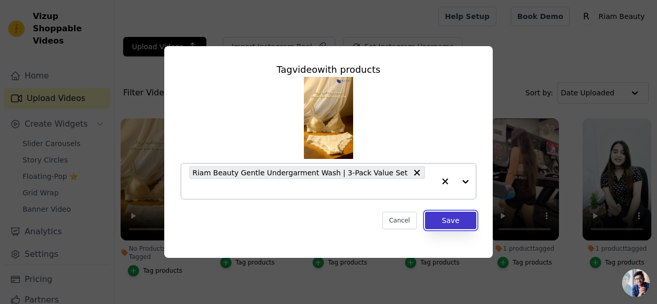
click at [444, 212] on button "Save" at bounding box center [450, 220] width 51 height 17
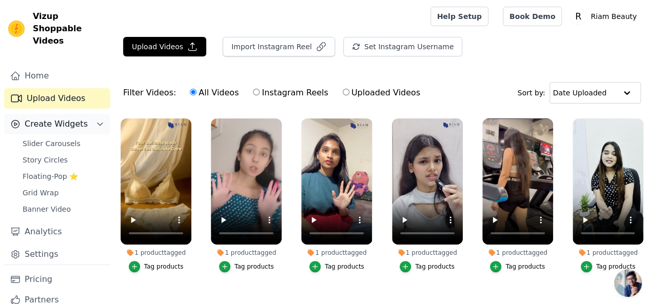
click at [52, 118] on span "Create Widgets" at bounding box center [56, 124] width 63 height 12
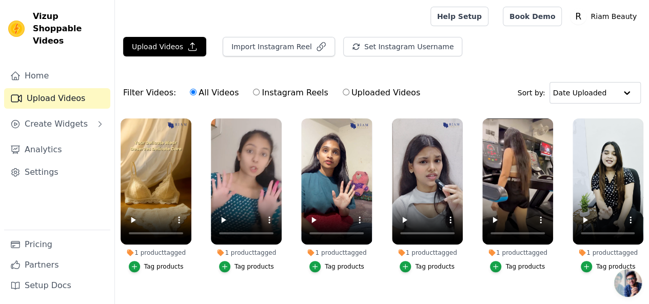
click at [38, 124] on div "Home Upload Videos Create Widgets Analytics Settings" at bounding box center [57, 148] width 106 height 164
click at [56, 118] on span "Create Widgets" at bounding box center [56, 124] width 63 height 12
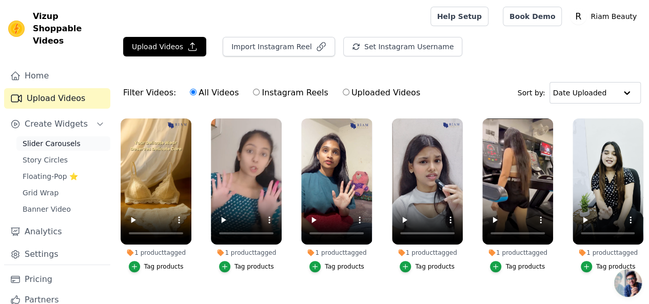
click at [52, 138] on span "Slider Carousels" at bounding box center [52, 143] width 58 height 10
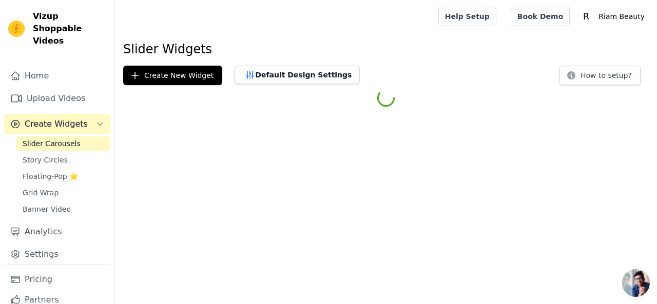
click at [52, 138] on span "Slider Carousels" at bounding box center [52, 143] width 58 height 10
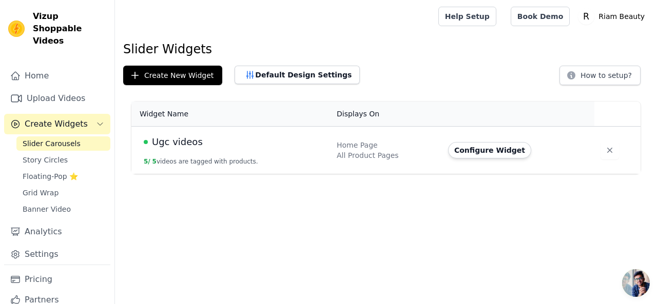
click at [183, 142] on span "Ugc videos" at bounding box center [177, 142] width 51 height 14
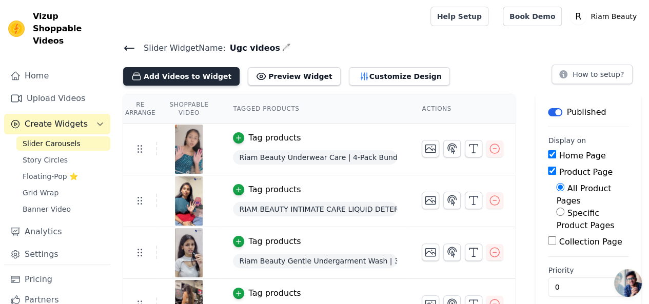
click at [191, 74] on button "Add Videos to Widget" at bounding box center [181, 76] width 116 height 18
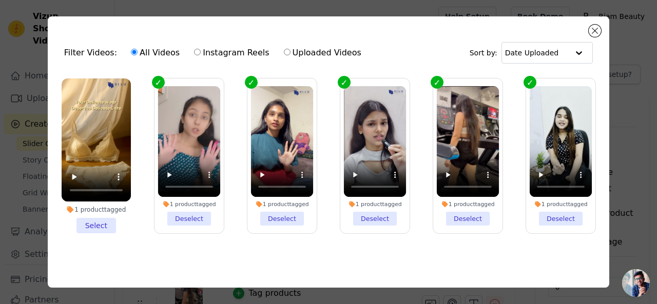
click at [102, 220] on li "1 product tagged Select" at bounding box center [96, 155] width 69 height 155
click at [0, 0] on input "1 product tagged Select" at bounding box center [0, 0] width 0 height 0
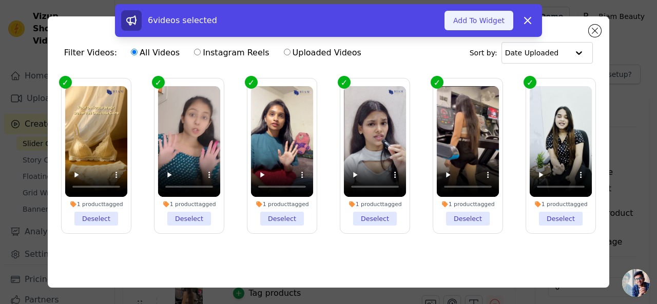
click at [489, 18] on button "Add To Widget" at bounding box center [478, 20] width 69 height 19
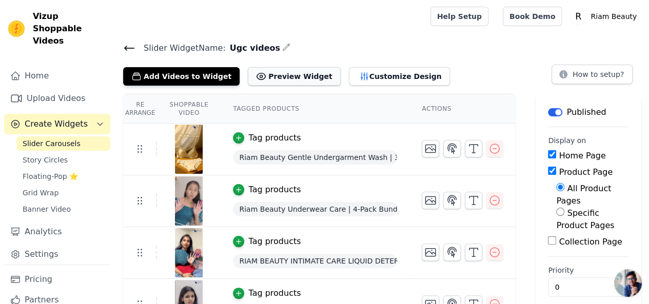
click at [280, 73] on button "Preview Widget" at bounding box center [294, 76] width 92 height 18
